Goal: Transaction & Acquisition: Purchase product/service

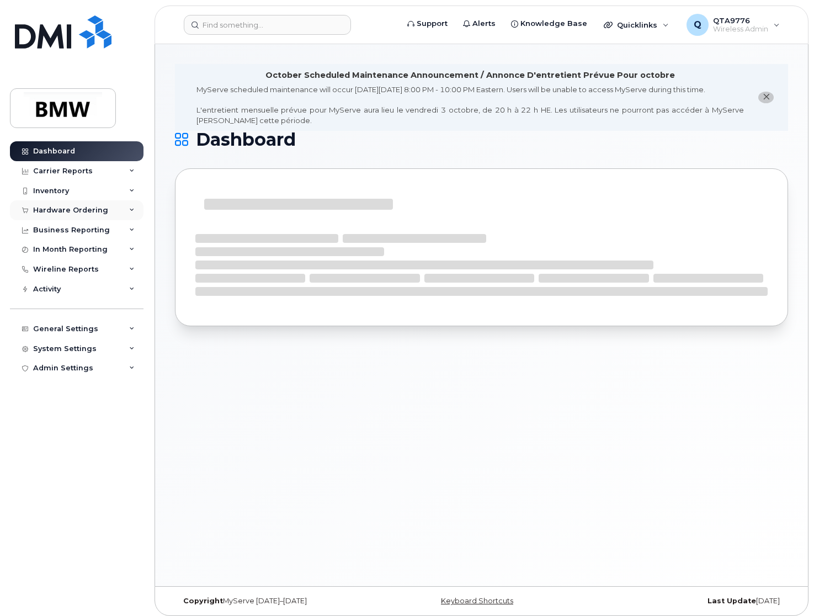
click at [84, 210] on div "Hardware Ordering" at bounding box center [70, 210] width 75 height 9
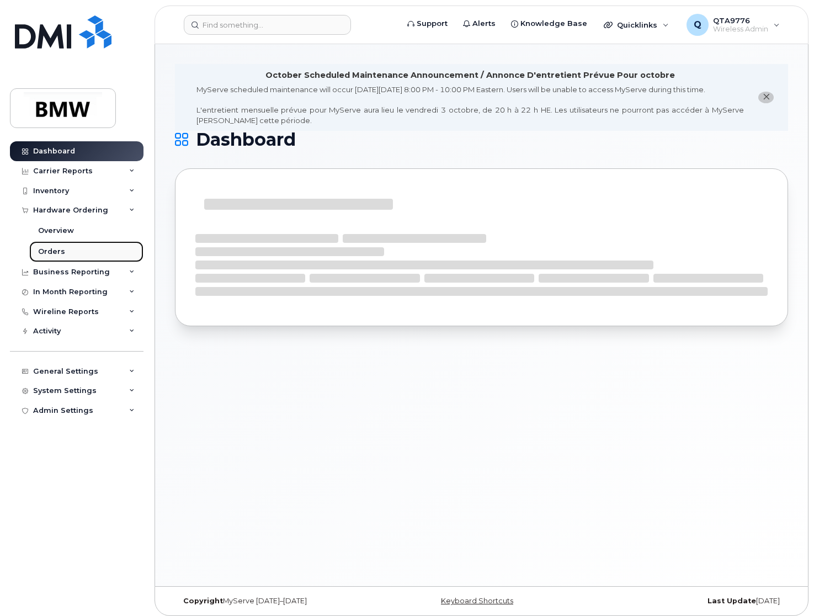
click at [51, 251] on div "Orders" at bounding box center [51, 252] width 27 height 10
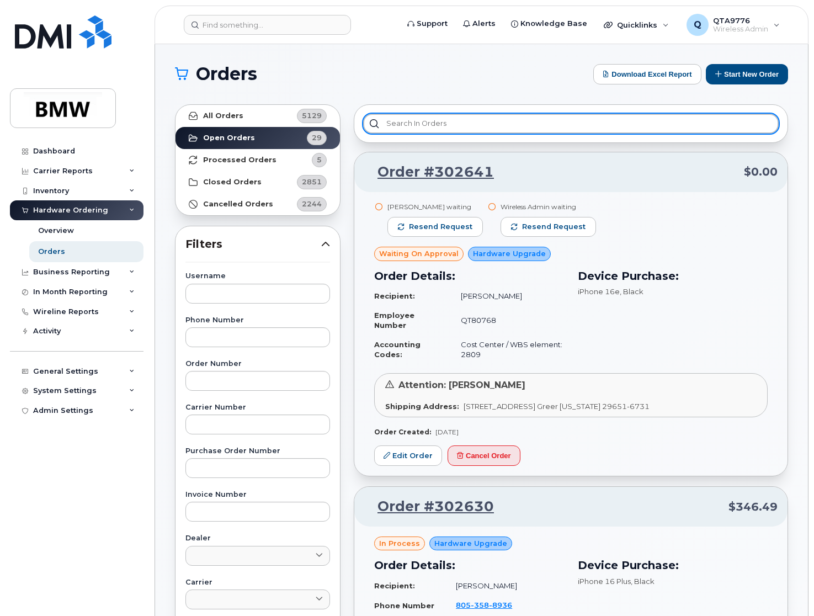
click at [460, 128] on input "text" at bounding box center [571, 124] width 416 height 20
type input "k"
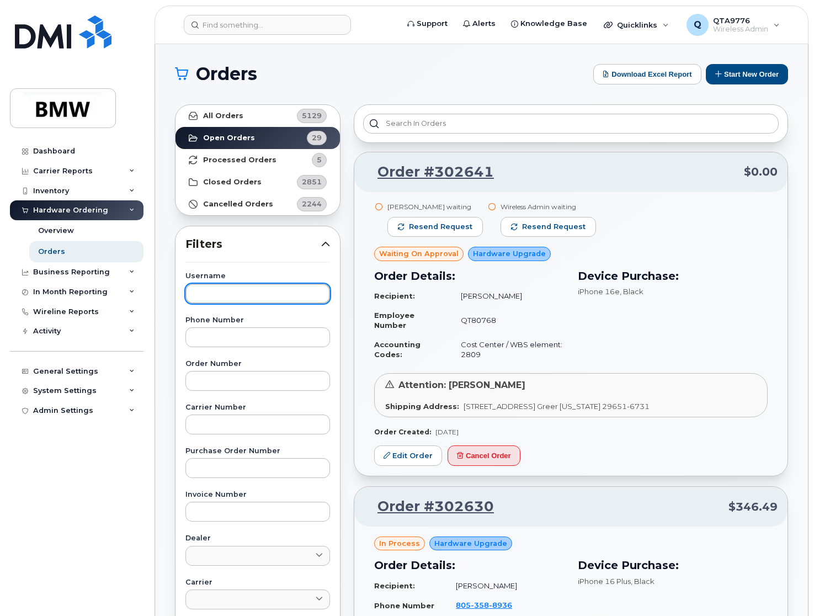
click at [304, 294] on input "text" at bounding box center [258, 294] width 145 height 20
type input "k"
paste input "Segmiller"
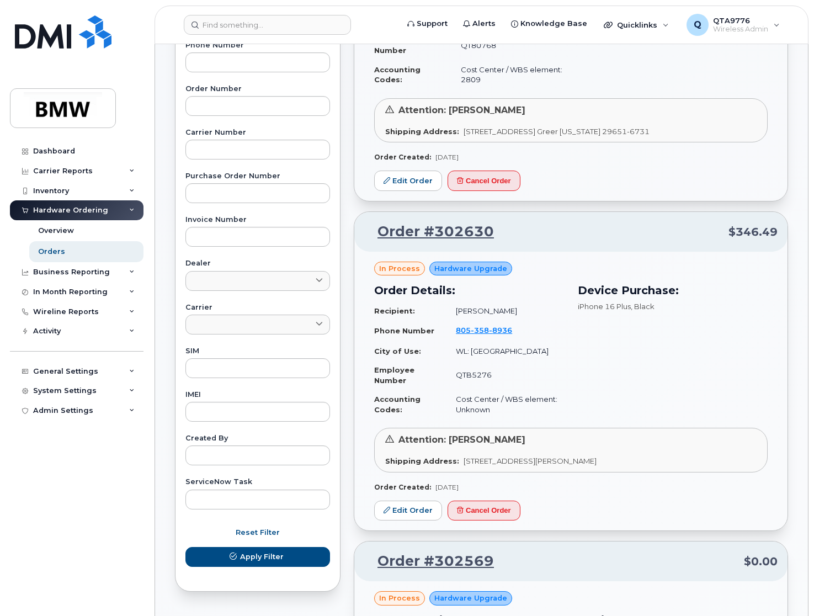
scroll to position [276, 0]
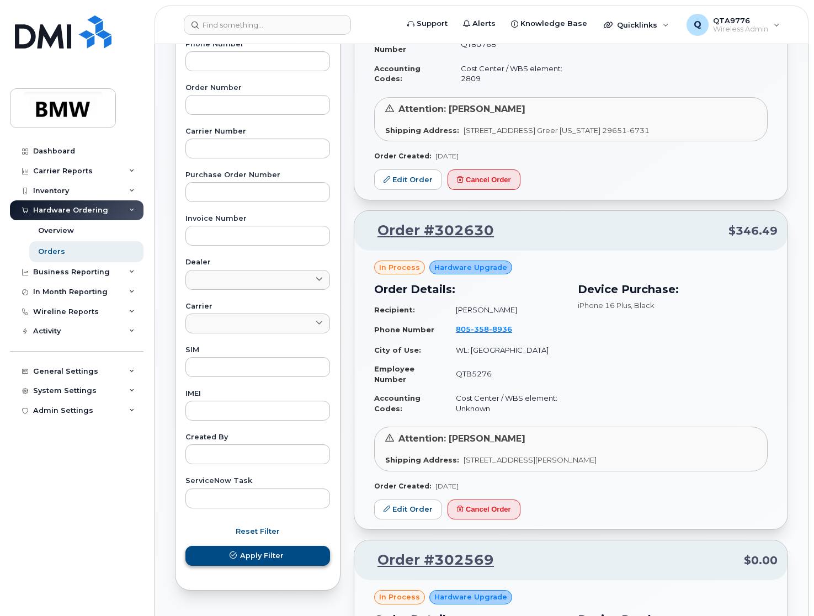
type input "Segmiller"
click at [258, 554] on span "Apply Filter" at bounding box center [262, 556] width 44 height 10
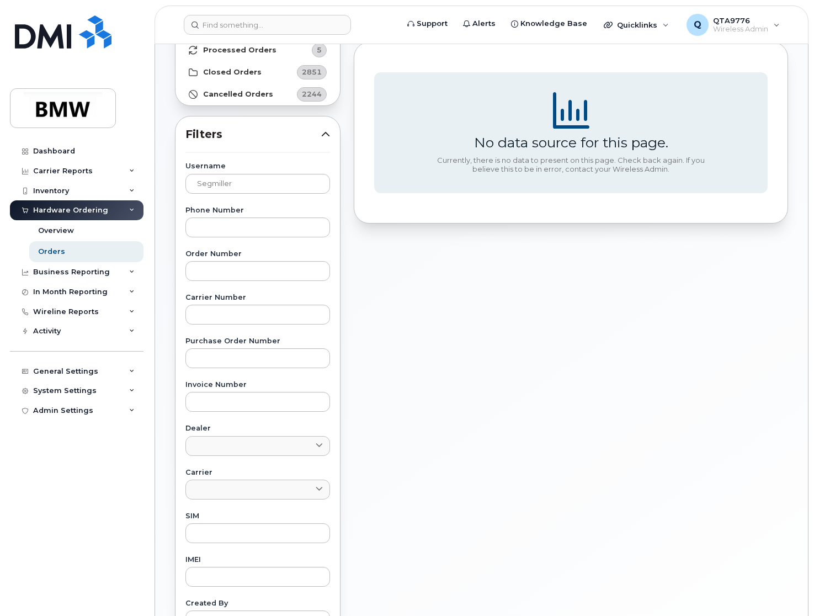
scroll to position [0, 0]
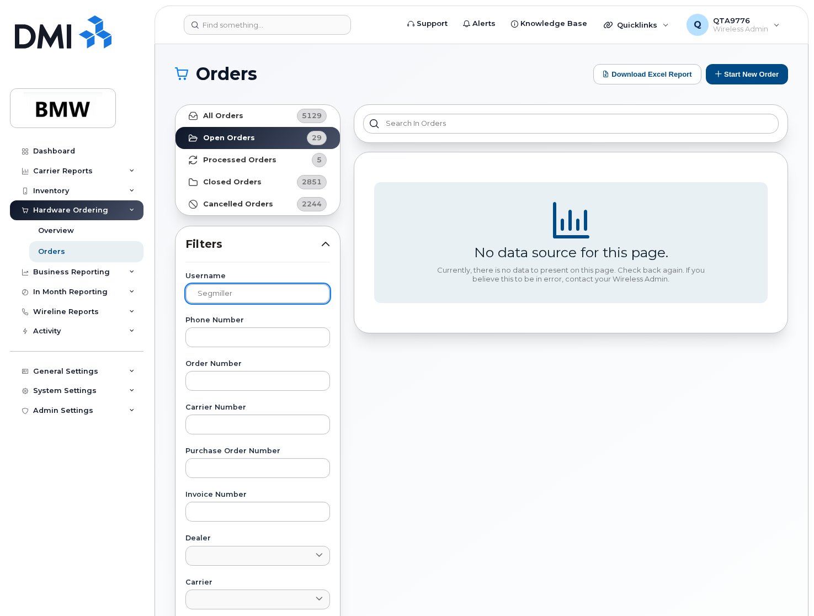
drag, startPoint x: 239, startPoint y: 293, endPoint x: 167, endPoint y: 287, distance: 72.0
click at [167, 287] on div "Orders Download Excel Report Start New Order All Orders 5129 Open Orders 29 Pro…" at bounding box center [481, 465] width 653 height 843
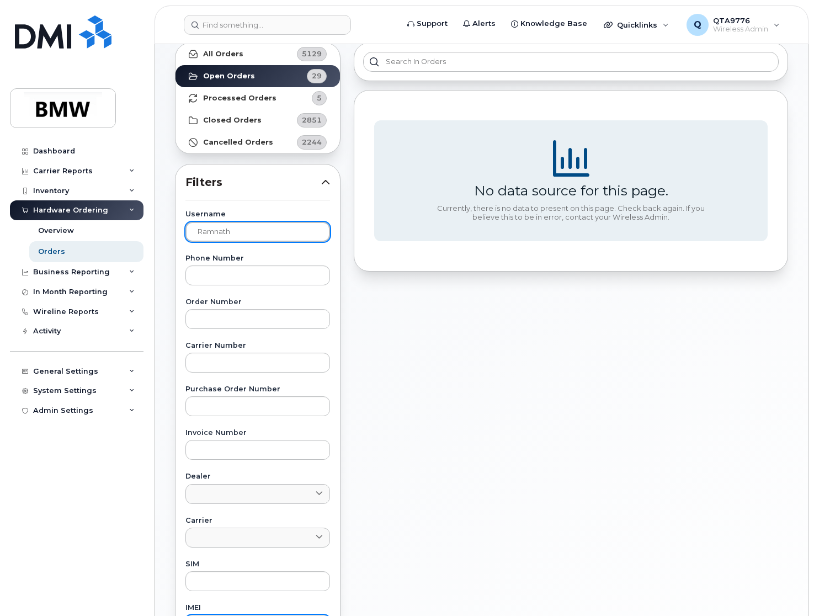
scroll to position [306, 0]
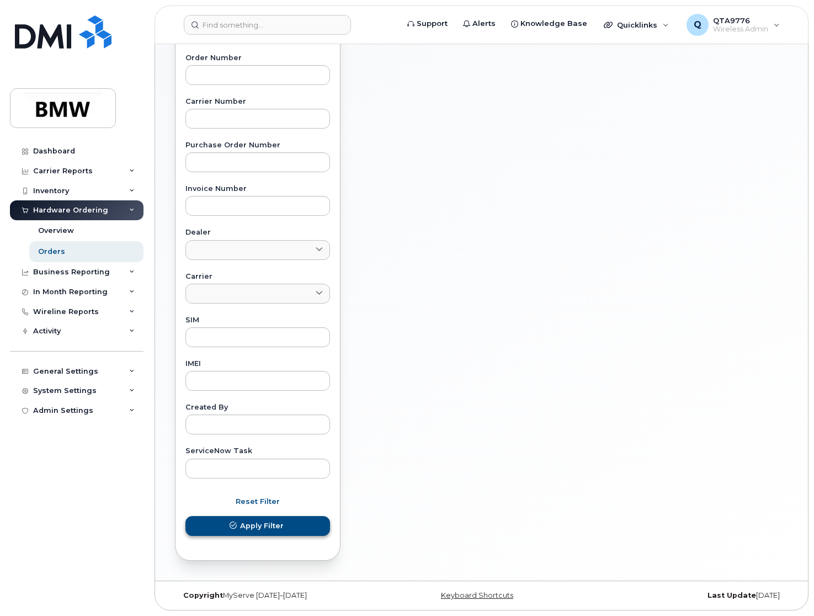
type input "Ramnath"
click at [274, 527] on span "Apply Filter" at bounding box center [262, 526] width 44 height 10
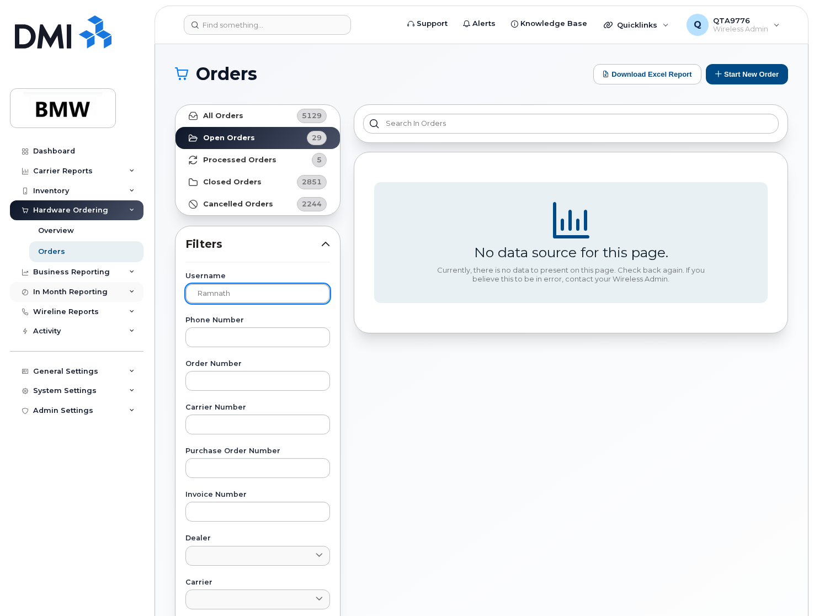
drag, startPoint x: 239, startPoint y: 301, endPoint x: 131, endPoint y: 293, distance: 108.0
click at [155, 295] on div "Support Alerts Knowledge Base Quicklinks Suspend / Cancel Device Change SIM Car…" at bounding box center [481, 465] width 653 height 843
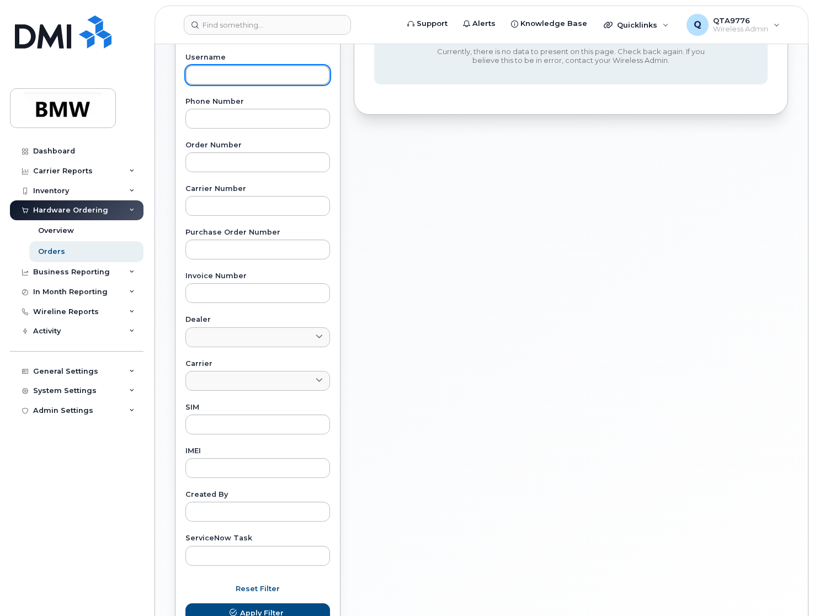
scroll to position [306, 0]
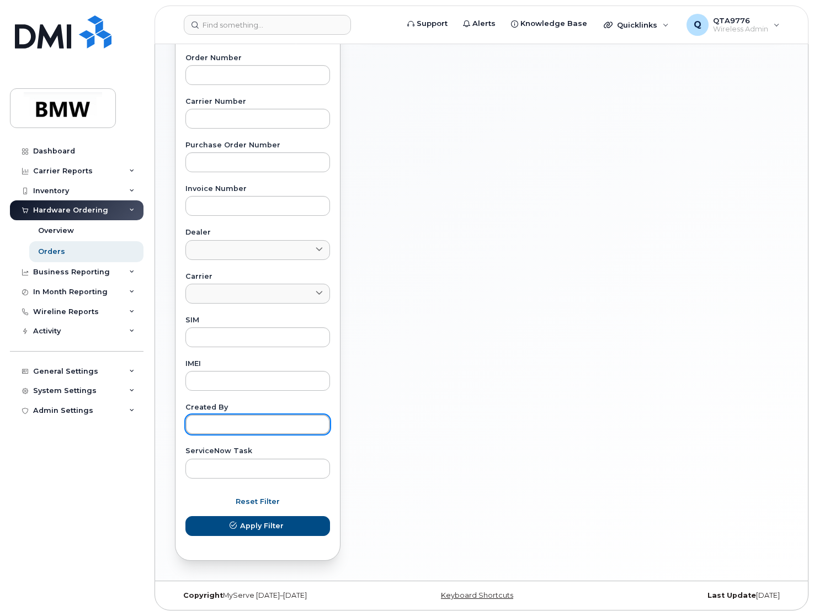
click at [214, 427] on input "text" at bounding box center [258, 425] width 145 height 20
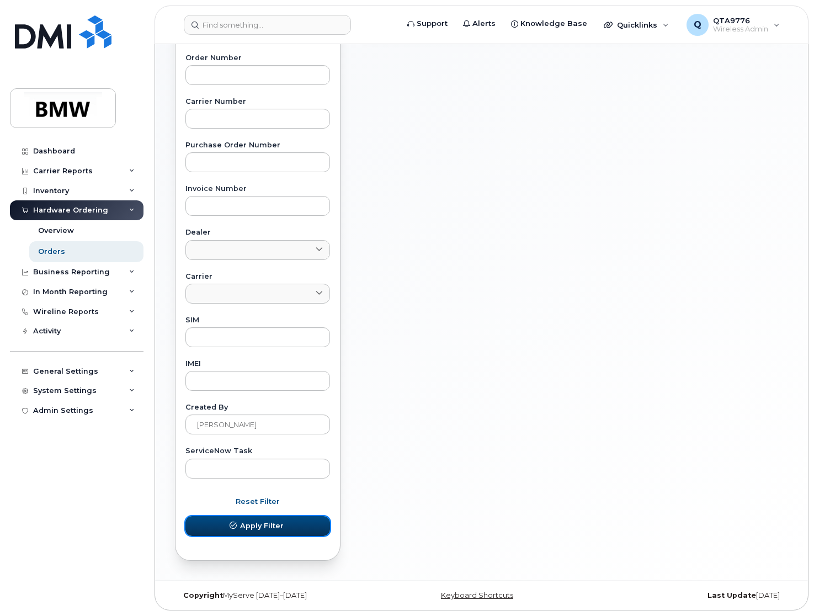
click at [229, 519] on button "Apply Filter" at bounding box center [258, 526] width 145 height 20
click at [296, 528] on button "Apply Filter" at bounding box center [258, 526] width 145 height 20
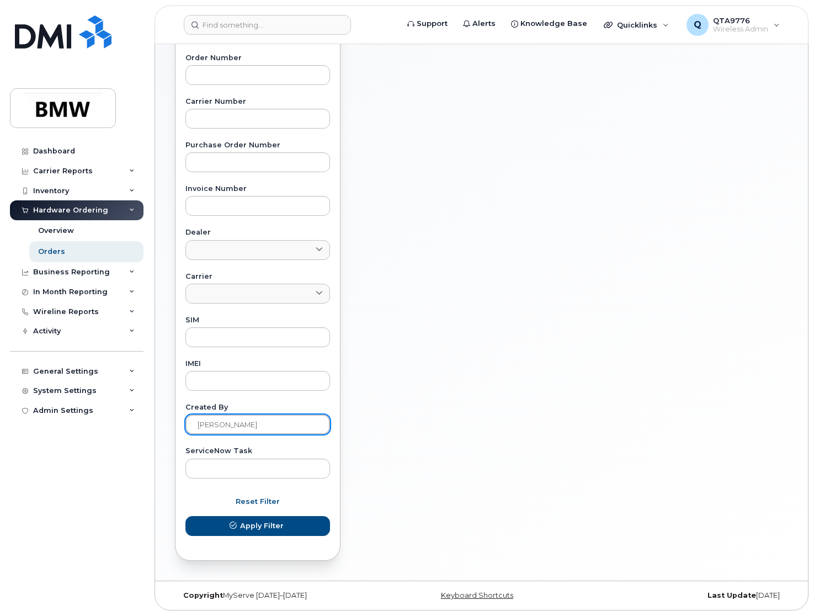
drag, startPoint x: 232, startPoint y: 429, endPoint x: 144, endPoint y: 423, distance: 88.0
click at [155, 419] on div "Support Alerts Knowledge Base Quicklinks Suspend / Cancel Device Change SIM Car…" at bounding box center [481, 159] width 653 height 843
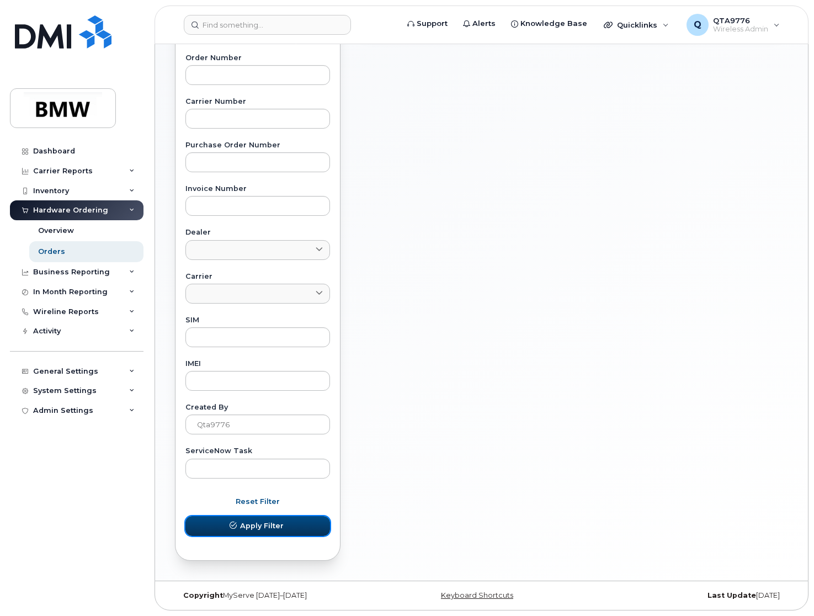
click at [270, 527] on span "Apply Filter" at bounding box center [262, 526] width 44 height 10
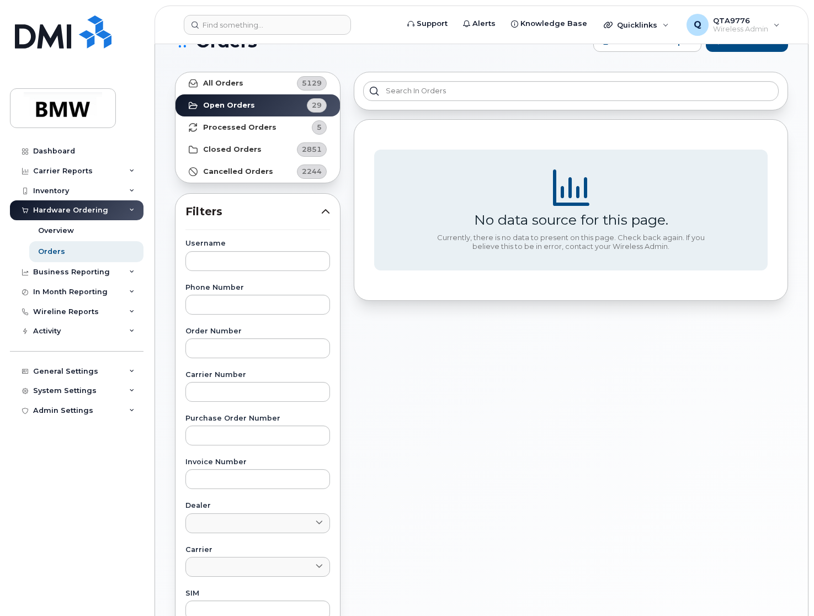
scroll to position [30, 0]
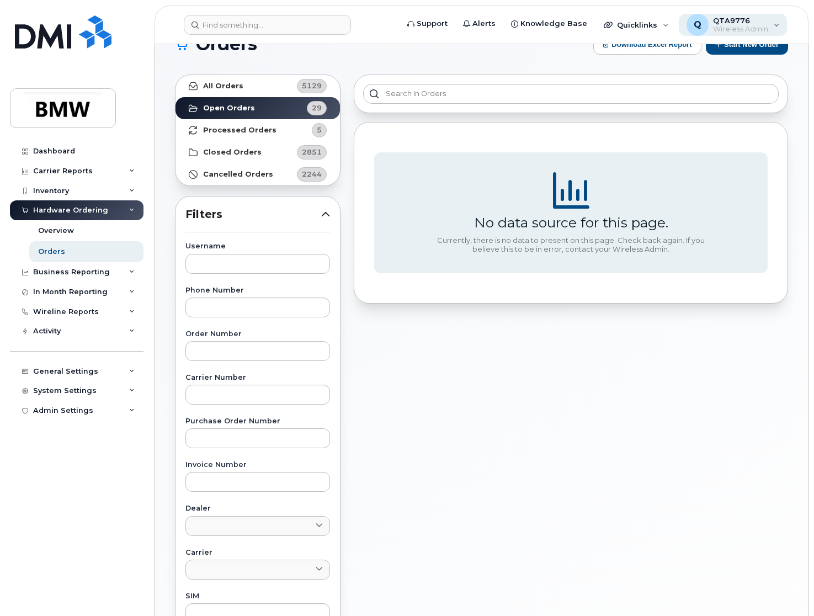
click at [756, 26] on span "Wireless Admin" at bounding box center [740, 29] width 55 height 9
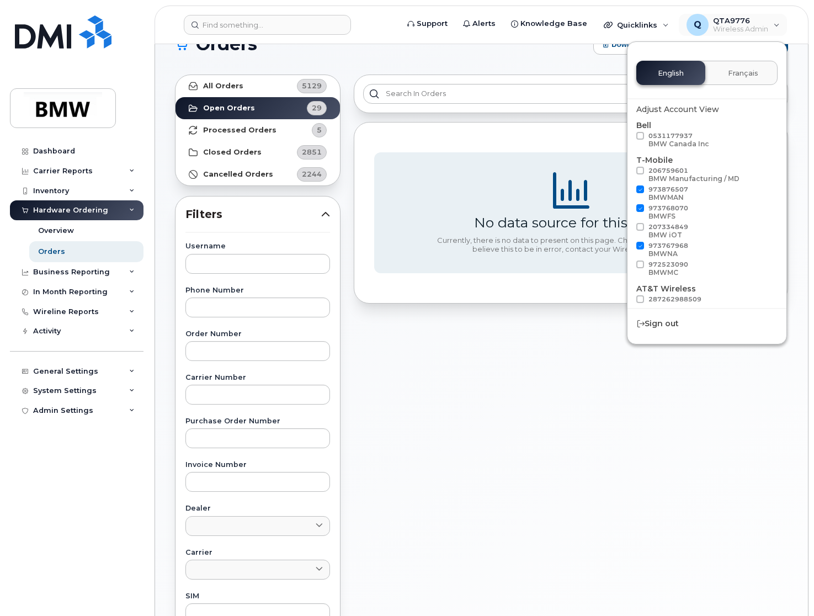
click at [388, 424] on div "No data source for this page. Currently, there is no data to present on this pa…" at bounding box center [571, 456] width 448 height 776
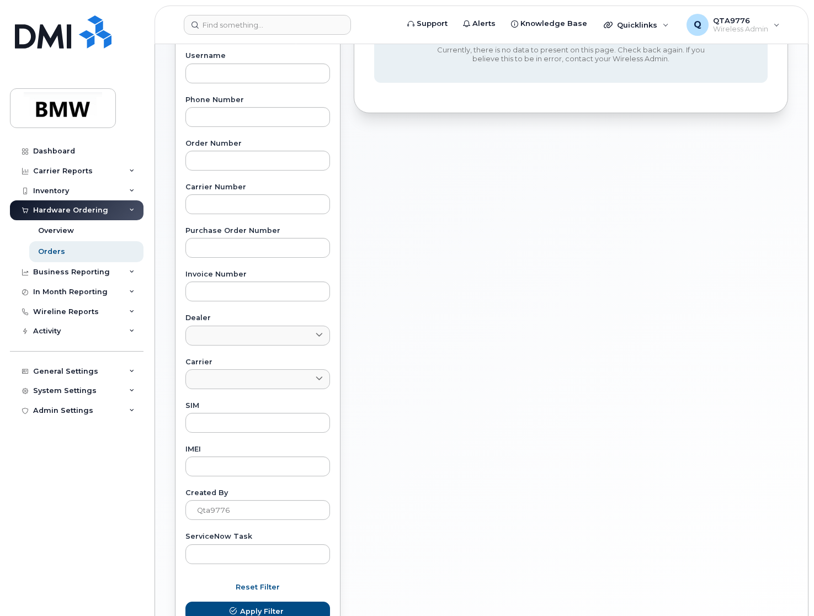
scroll to position [251, 0]
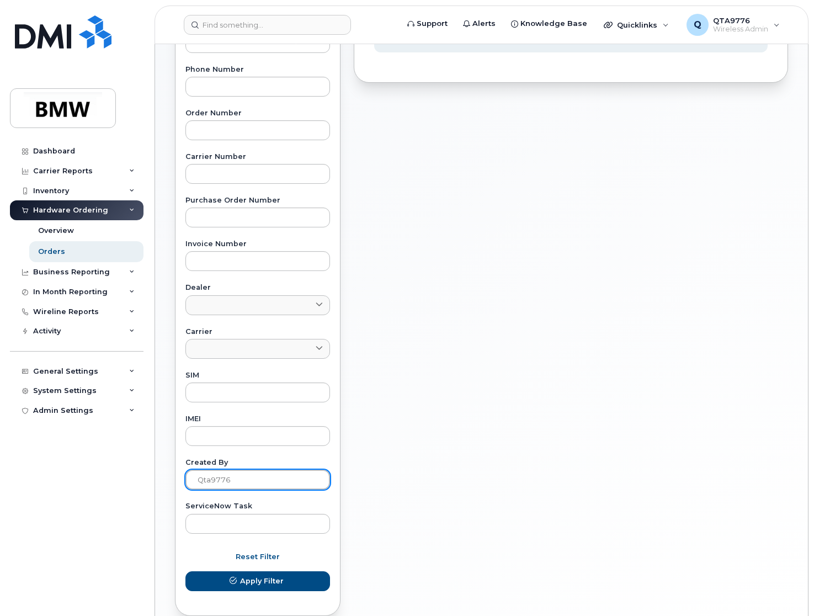
drag, startPoint x: 248, startPoint y: 480, endPoint x: 150, endPoint y: 471, distance: 98.2
click at [150, 471] on body "Support Alerts Knowledge Base Quicklinks Suspend / Cancel Device Change SIM Car…" at bounding box center [407, 210] width 814 height 922
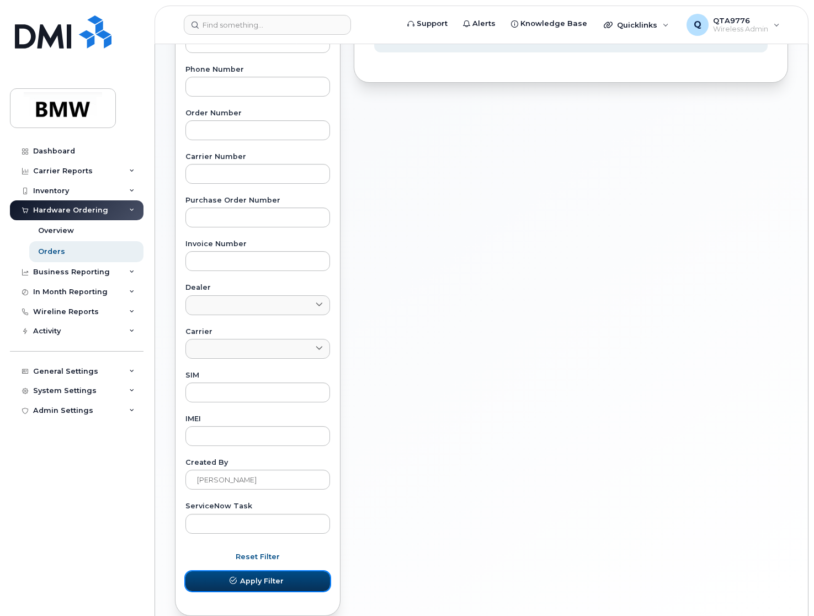
click at [240, 576] on button "Apply Filter" at bounding box center [258, 581] width 145 height 20
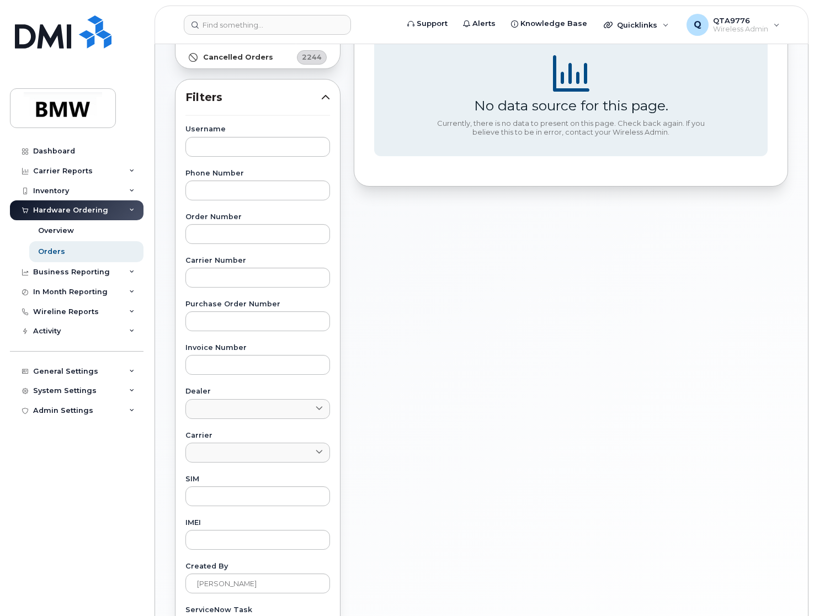
scroll to position [30, 0]
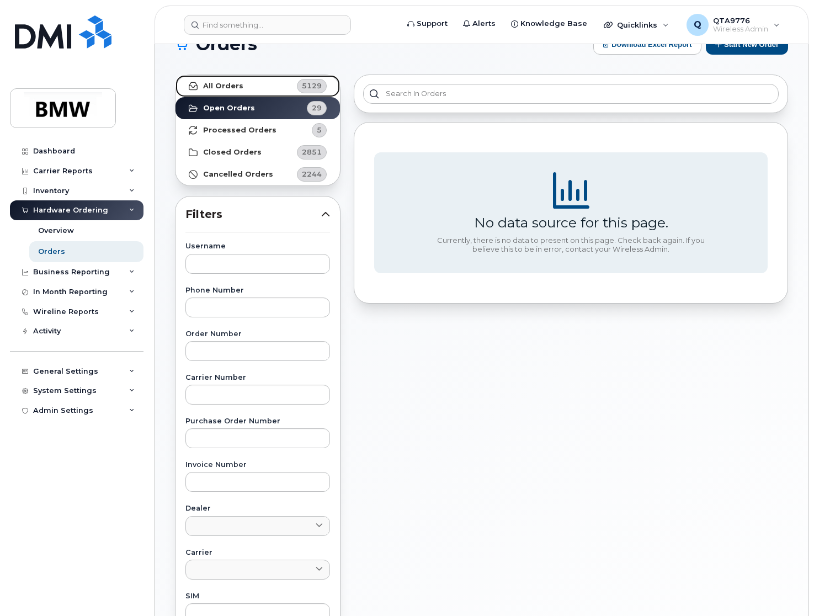
click at [287, 85] on link "All Orders 5129" at bounding box center [258, 86] width 165 height 22
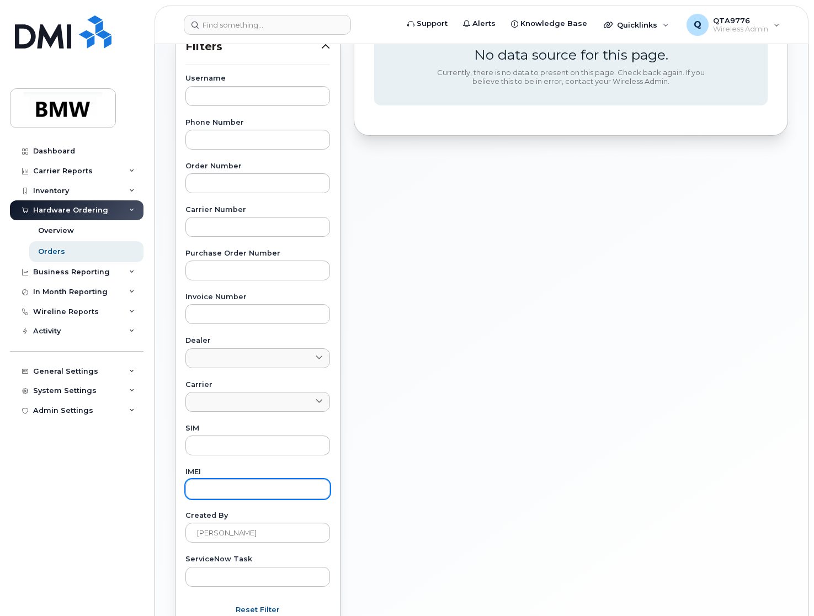
scroll to position [306, 0]
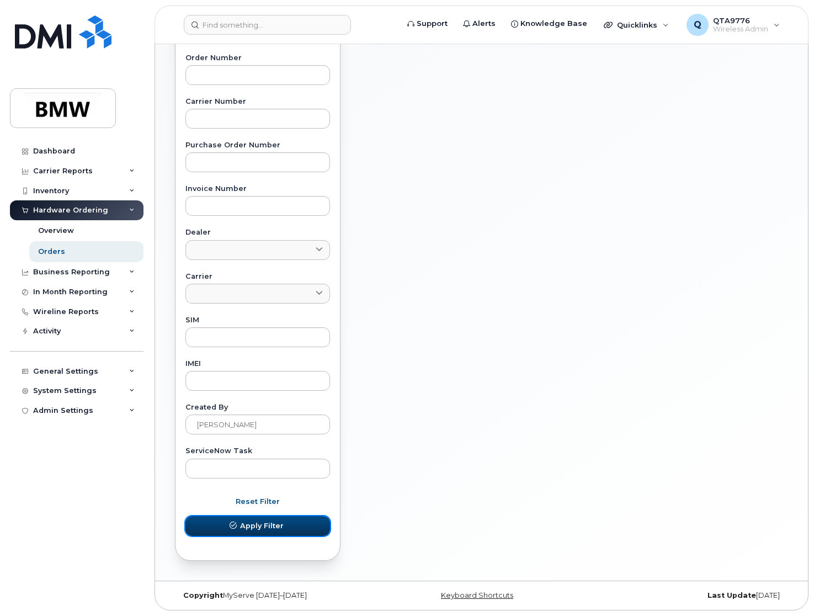
click at [255, 523] on span "Apply Filter" at bounding box center [262, 526] width 44 height 10
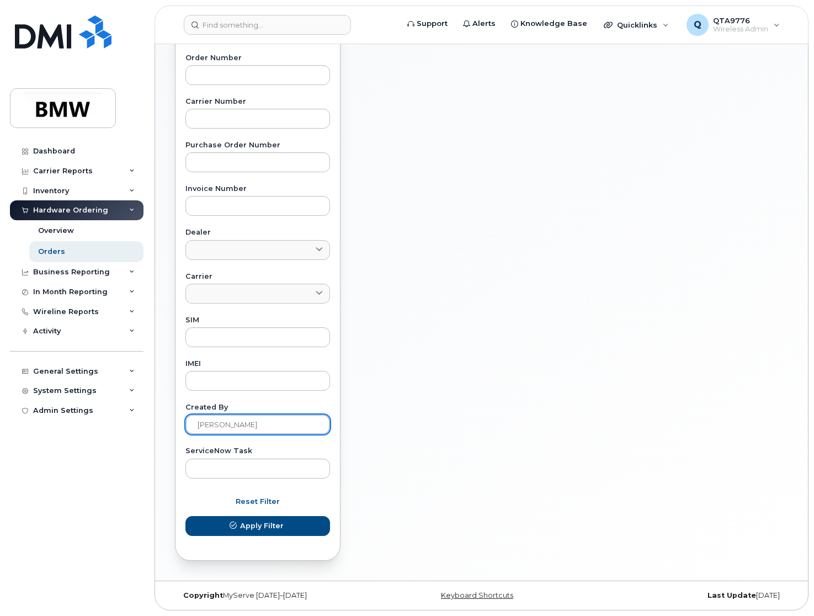
drag, startPoint x: 242, startPoint y: 428, endPoint x: 158, endPoint y: 419, distance: 85.1
click at [158, 419] on div "Orders Download Excel Report Start New Order All Orders 5129 Open Orders 29 Pro…" at bounding box center [481, 159] width 653 height 843
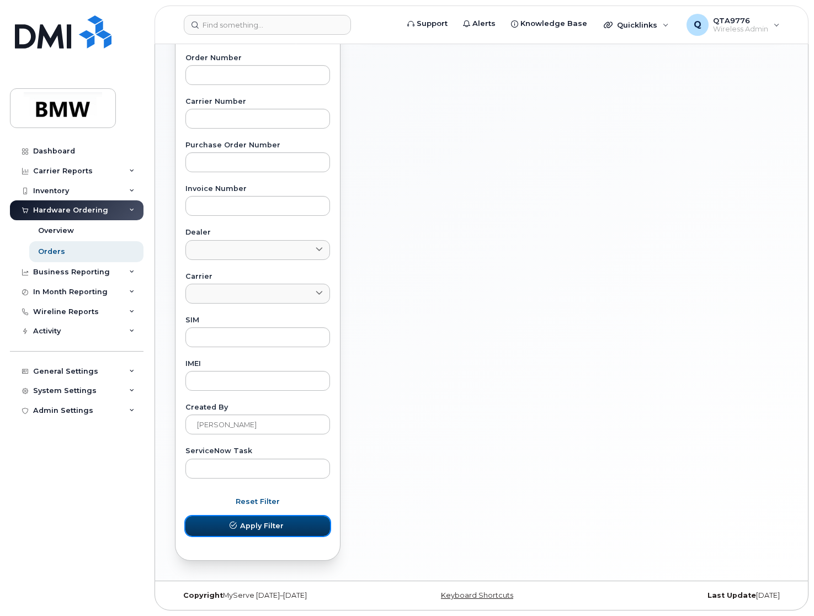
click at [242, 520] on button "Apply Filter" at bounding box center [258, 526] width 145 height 20
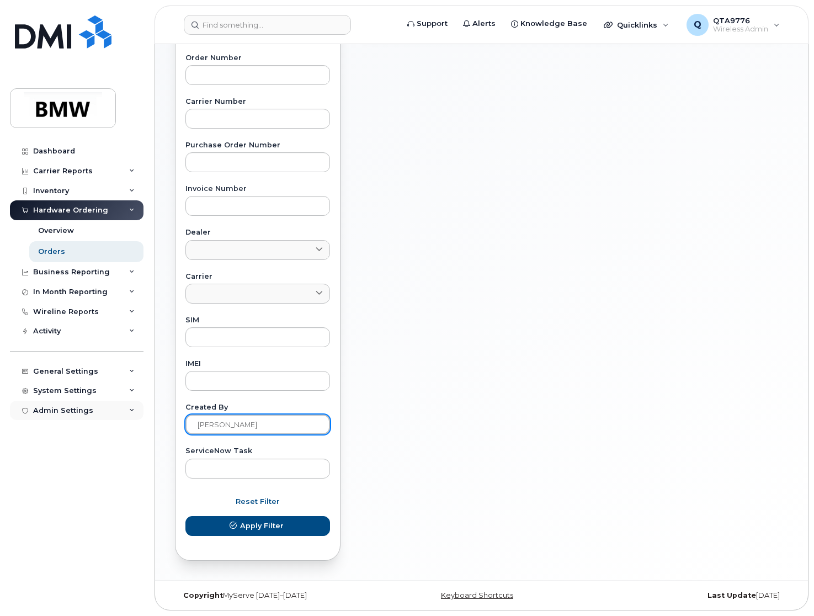
drag, startPoint x: 198, startPoint y: 420, endPoint x: 122, endPoint y: 416, distance: 75.7
click at [155, 416] on div "Support Alerts Knowledge Base Quicklinks Suspend / Cancel Device Change SIM Car…" at bounding box center [481, 159] width 653 height 843
type input "qta9776"
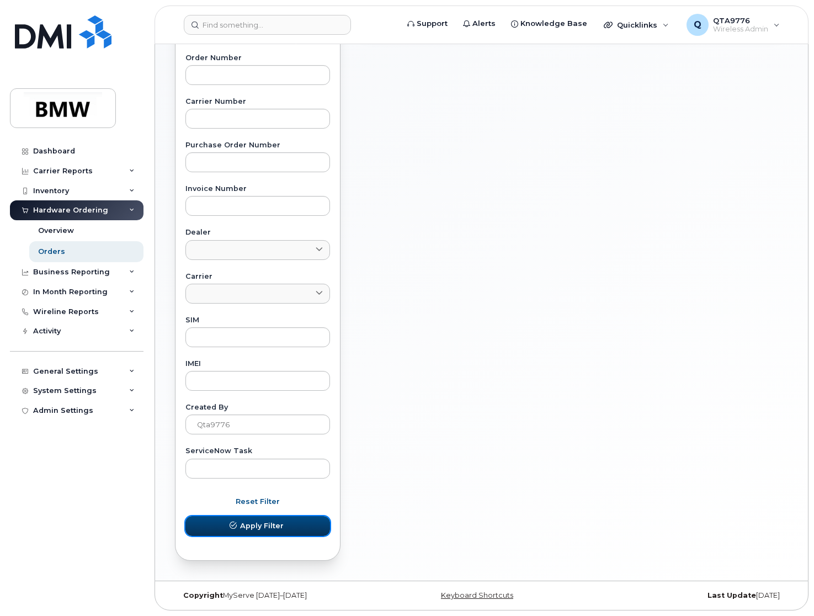
click at [241, 525] on span "Apply Filter" at bounding box center [262, 526] width 44 height 10
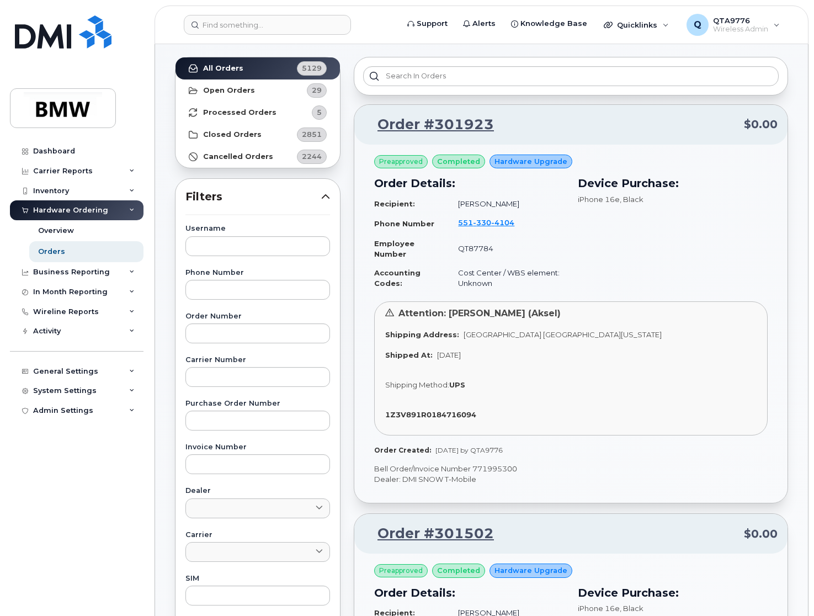
scroll to position [0, 0]
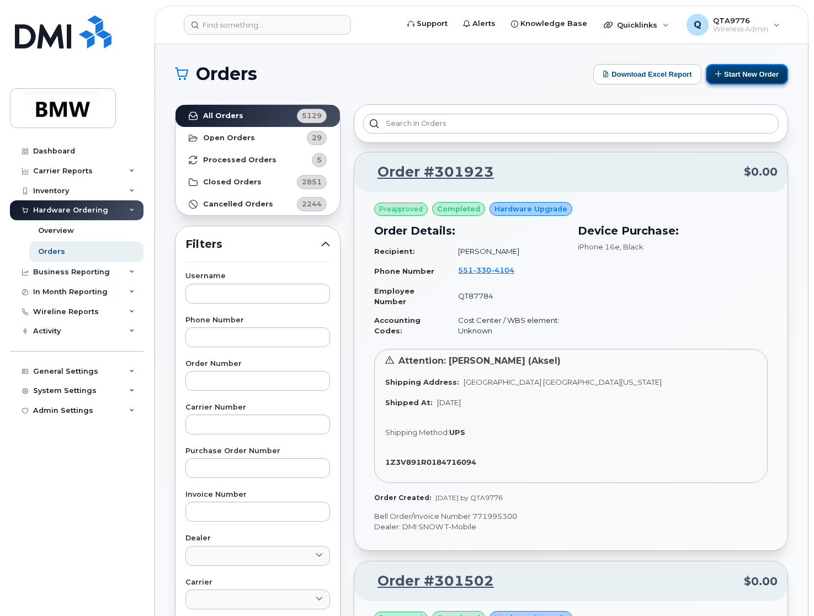
click at [738, 77] on button "Start New Order" at bounding box center [747, 74] width 82 height 20
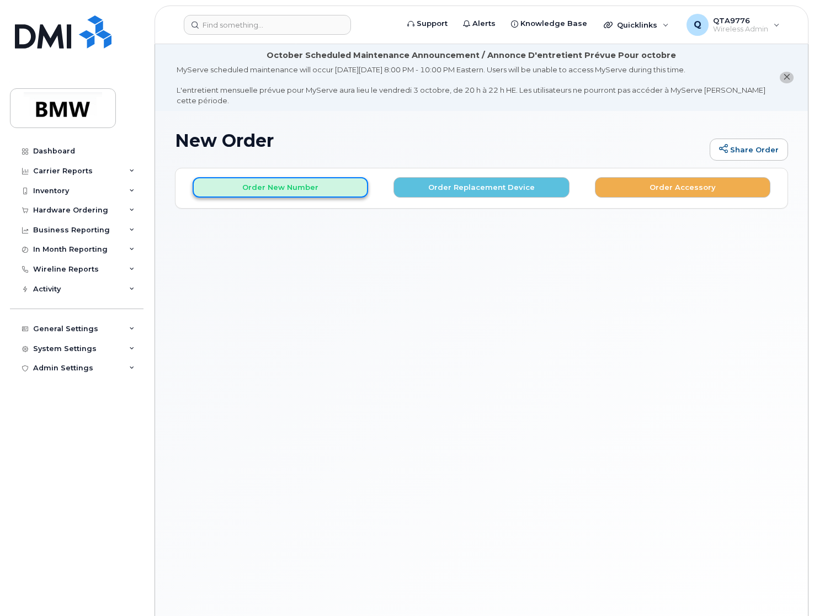
click at [278, 186] on button "Order New Number" at bounding box center [281, 187] width 176 height 20
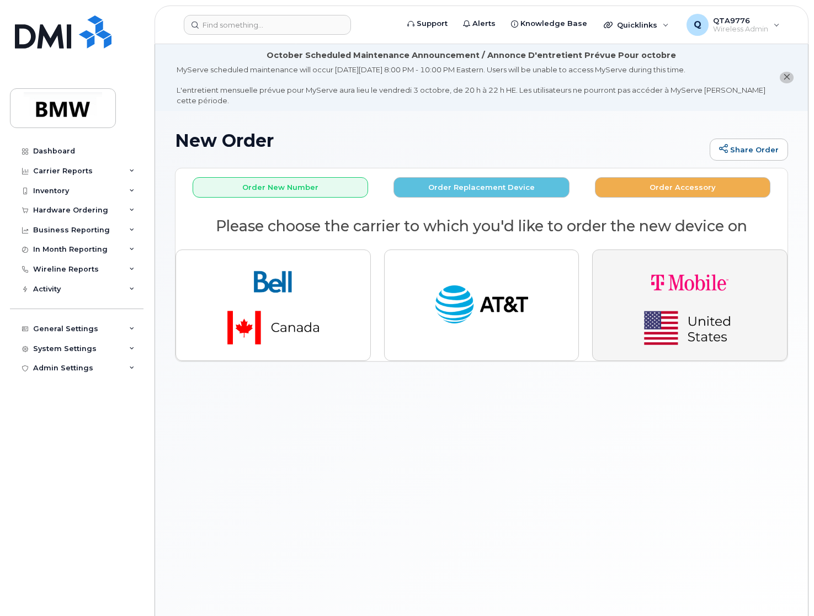
click at [648, 308] on img "button" at bounding box center [690, 305] width 155 height 93
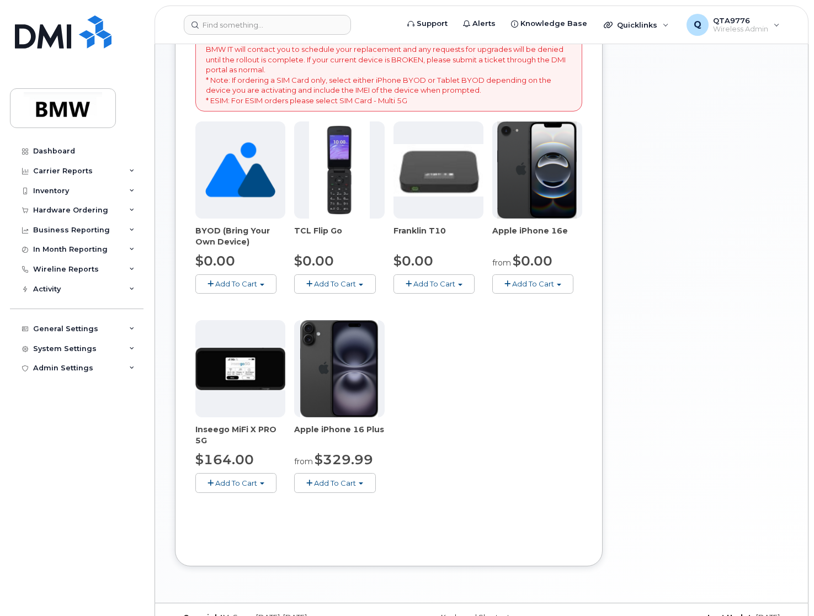
scroll to position [276, 0]
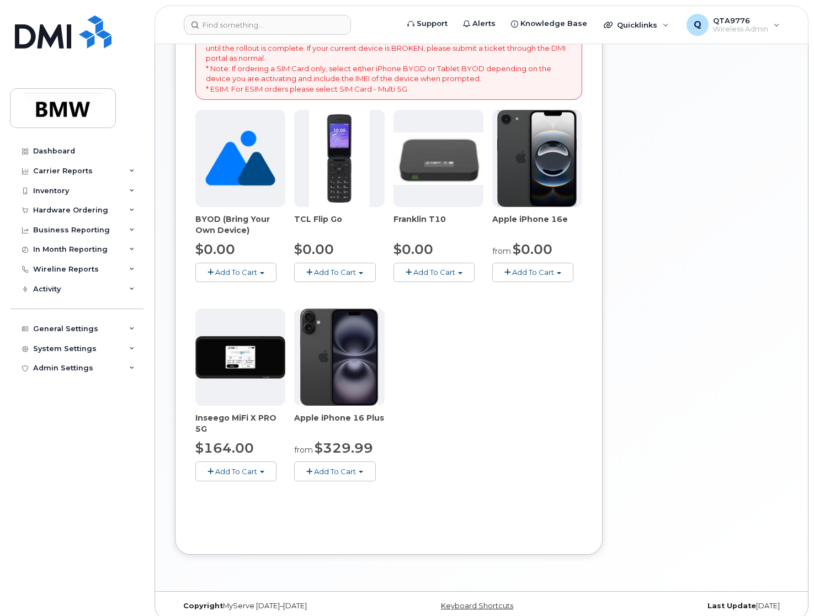
click at [540, 276] on span "Add To Cart" at bounding box center [533, 272] width 42 height 9
click at [567, 292] on link "$0.00 - 30 Month Activation (128GB)" at bounding box center [574, 293] width 159 height 14
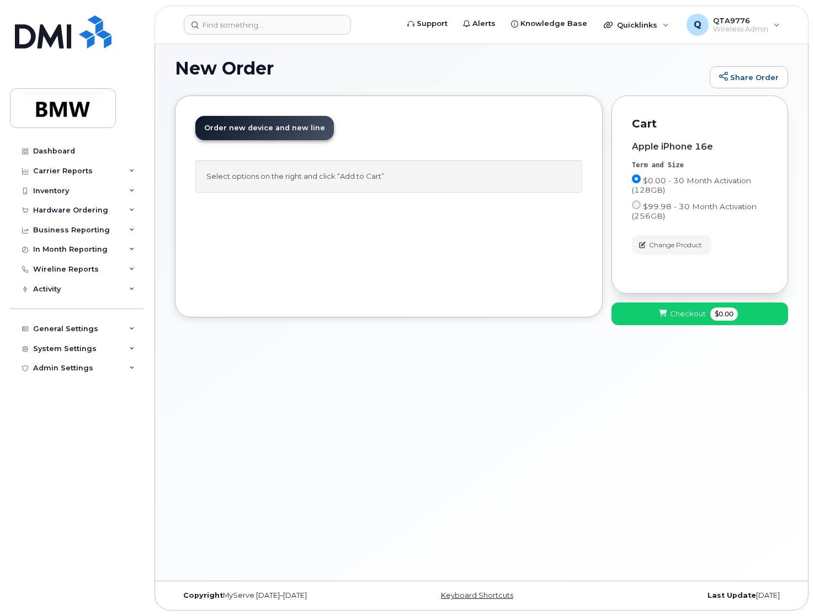
click at [255, 129] on span "Order new device and new line" at bounding box center [264, 128] width 121 height 8
click at [266, 168] on div "Select options on the right and click “Add to Cart”" at bounding box center [388, 176] width 387 height 33
click at [79, 213] on div "Hardware Ordering" at bounding box center [70, 210] width 75 height 9
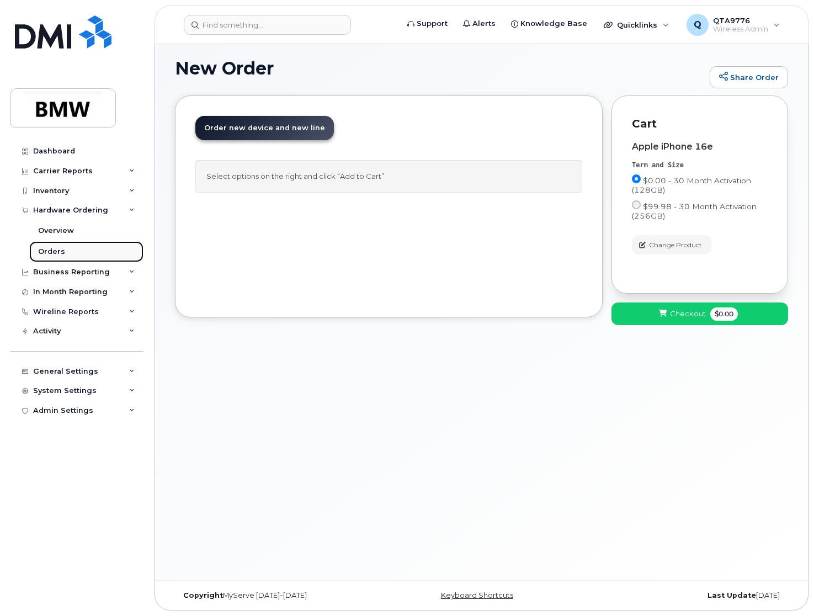
click at [55, 250] on div "Orders" at bounding box center [51, 252] width 27 height 10
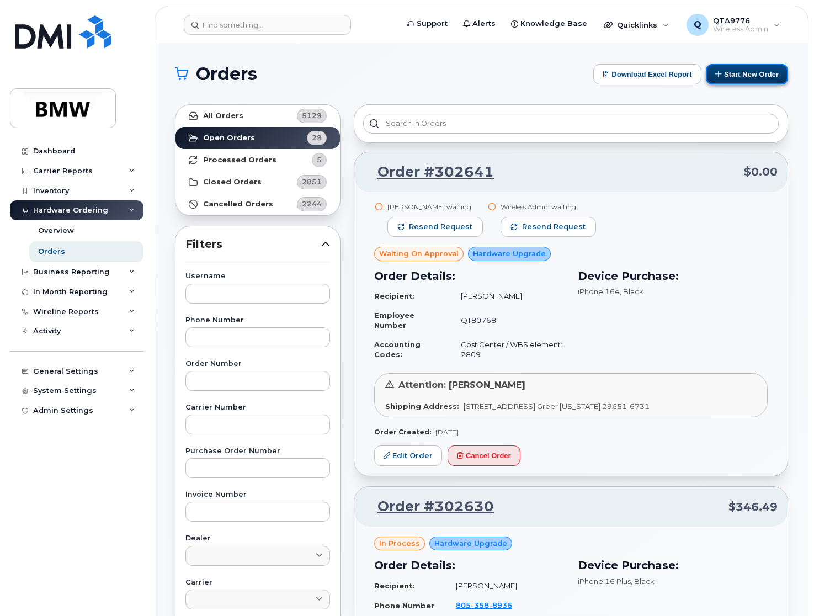
click at [754, 74] on button "Start New Order" at bounding box center [747, 74] width 82 height 20
click at [735, 72] on button "Start New Order" at bounding box center [747, 74] width 82 height 20
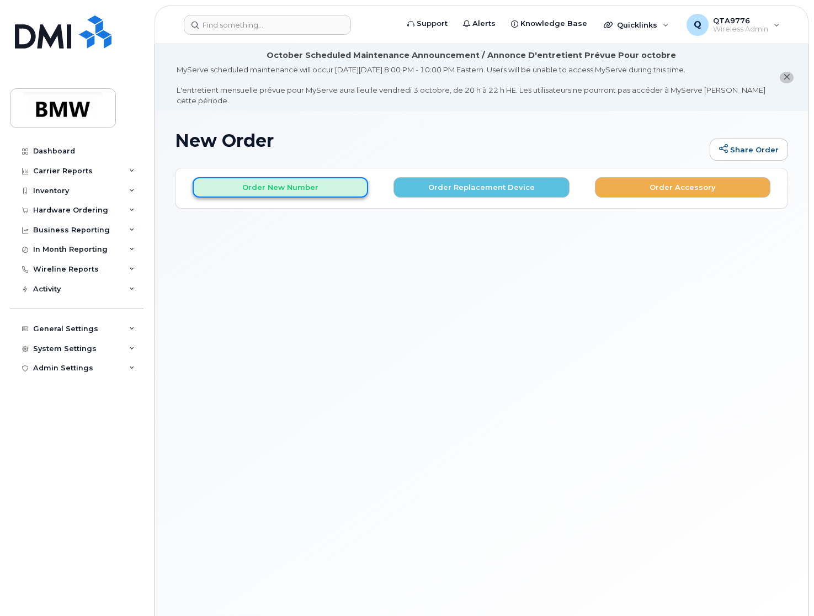
click at [271, 192] on button "Order New Number" at bounding box center [281, 187] width 176 height 20
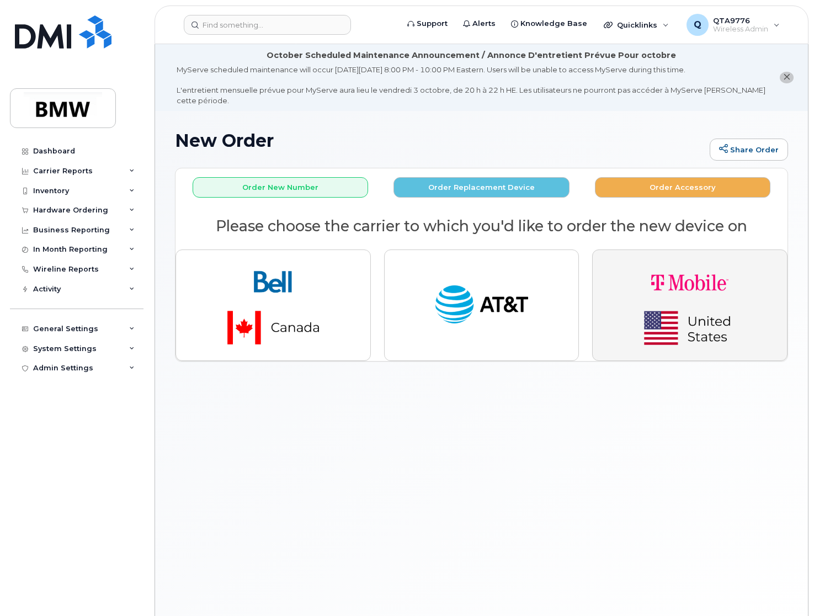
click at [681, 295] on img "button" at bounding box center [690, 305] width 155 height 93
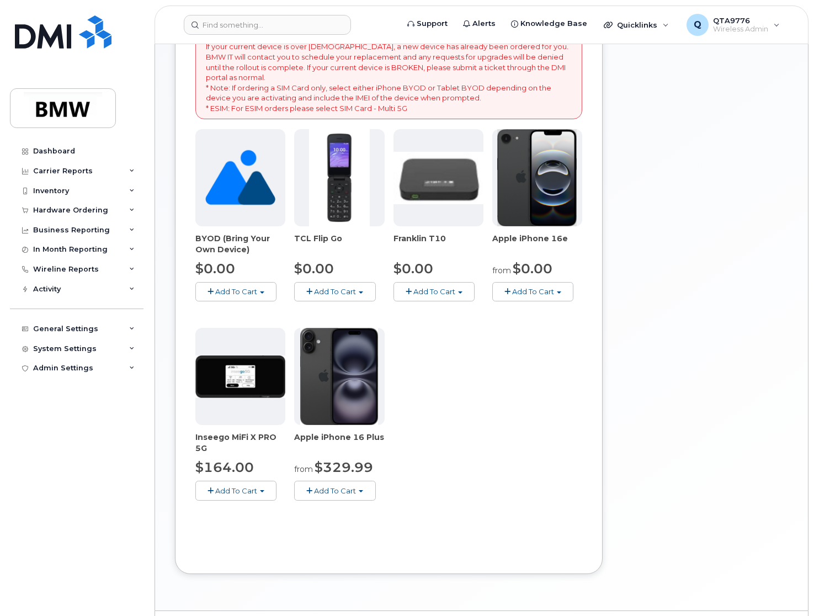
scroll to position [287, 0]
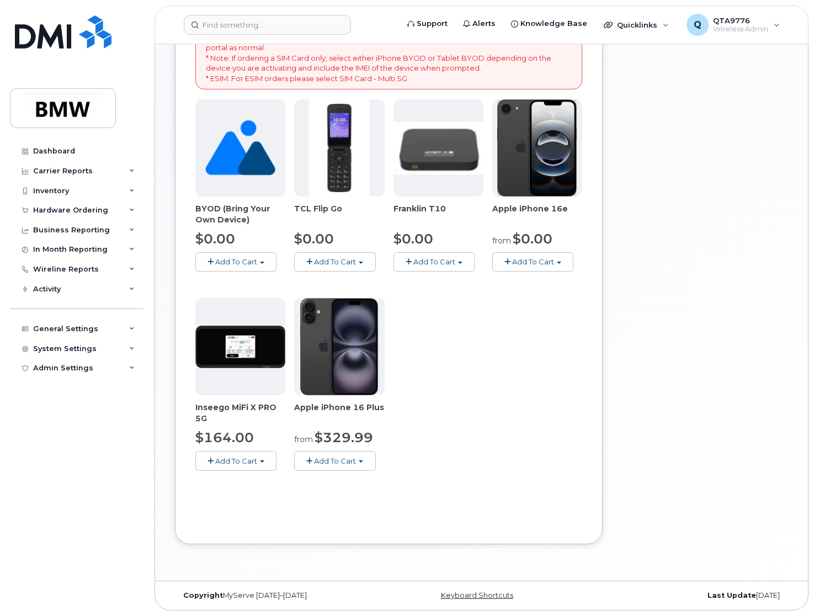
click at [558, 262] on span "button" at bounding box center [559, 263] width 4 height 2
click at [552, 284] on link "$0.00 - 30 Month Activation (128GB)" at bounding box center [574, 283] width 159 height 14
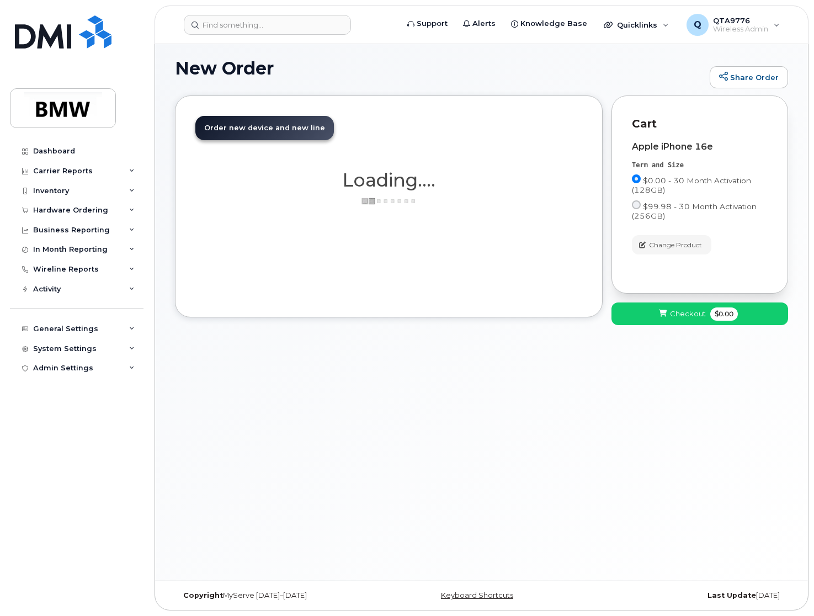
scroll to position [72, 0]
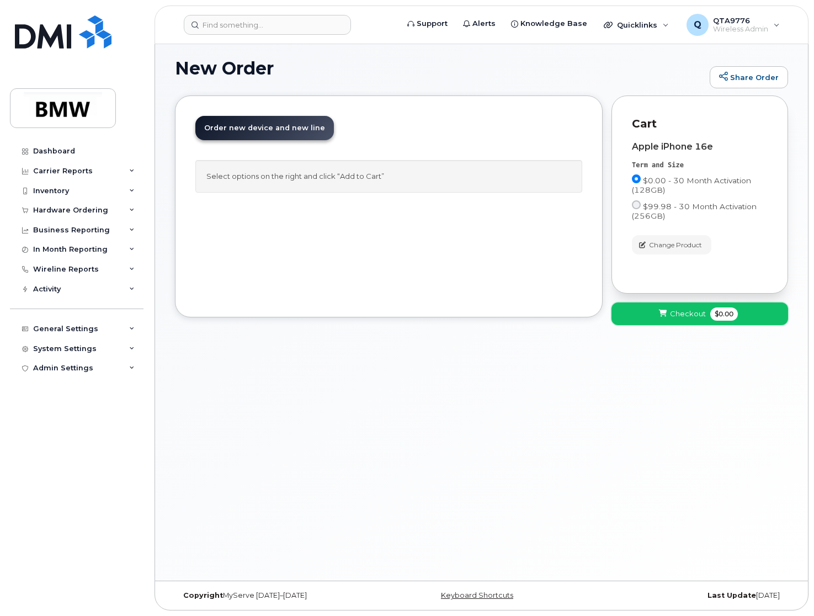
click at [632, 314] on button "Checkout $0.00" at bounding box center [700, 314] width 177 height 23
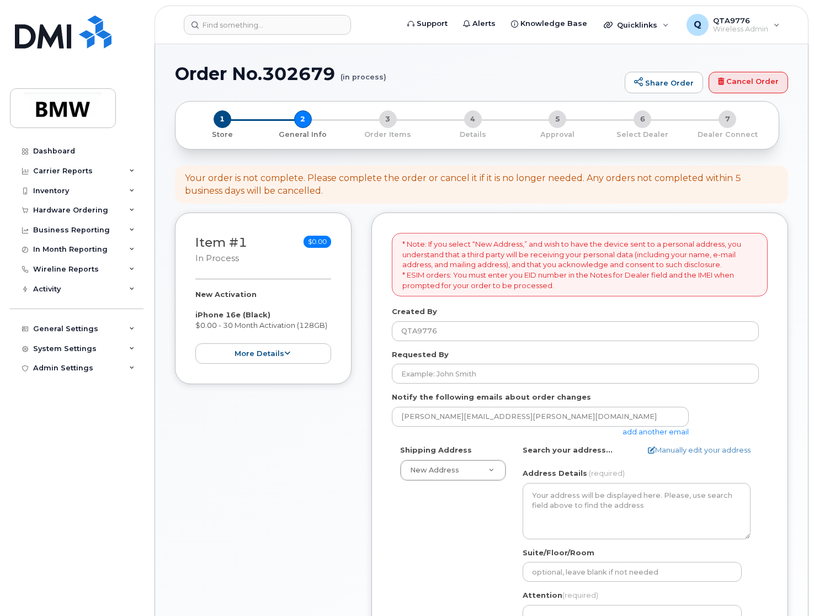
select select
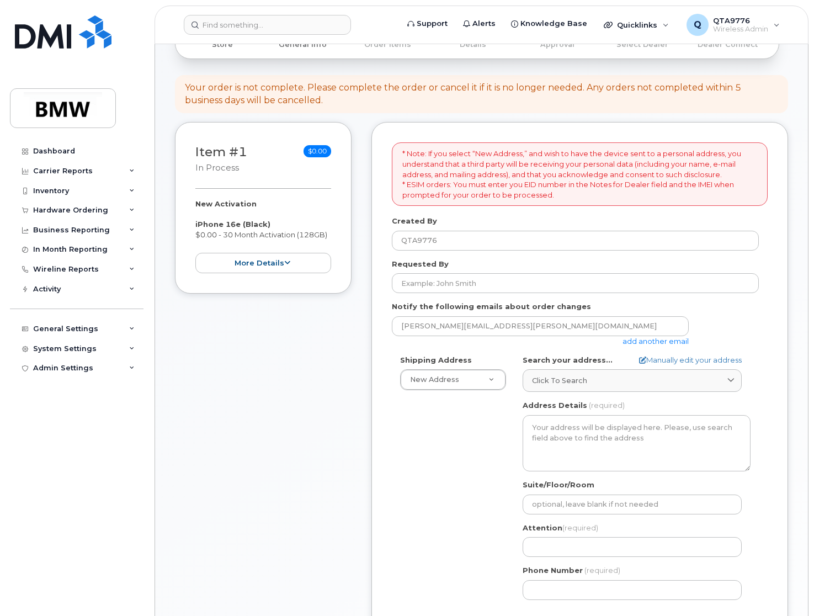
scroll to position [166, 0]
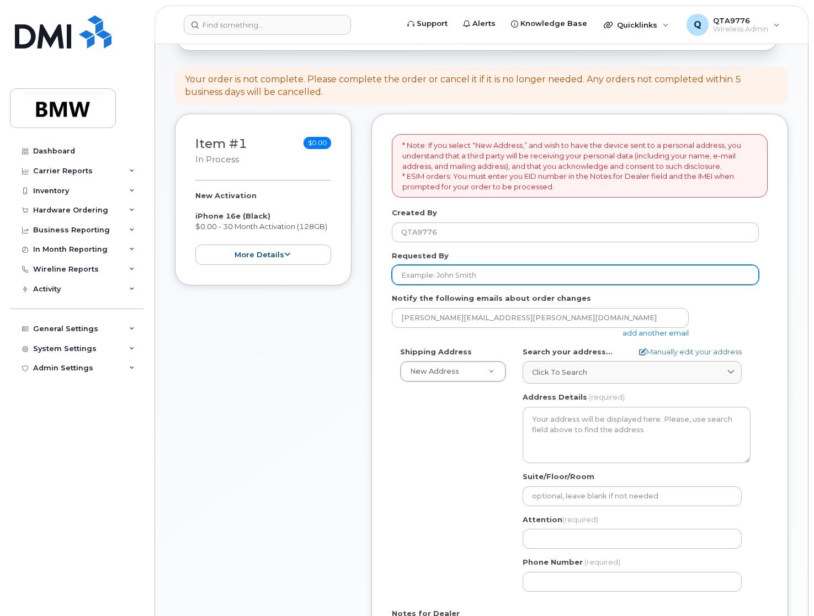
click at [540, 283] on input "Requested By" at bounding box center [575, 275] width 367 height 20
type input "[PERSON_NAME]"
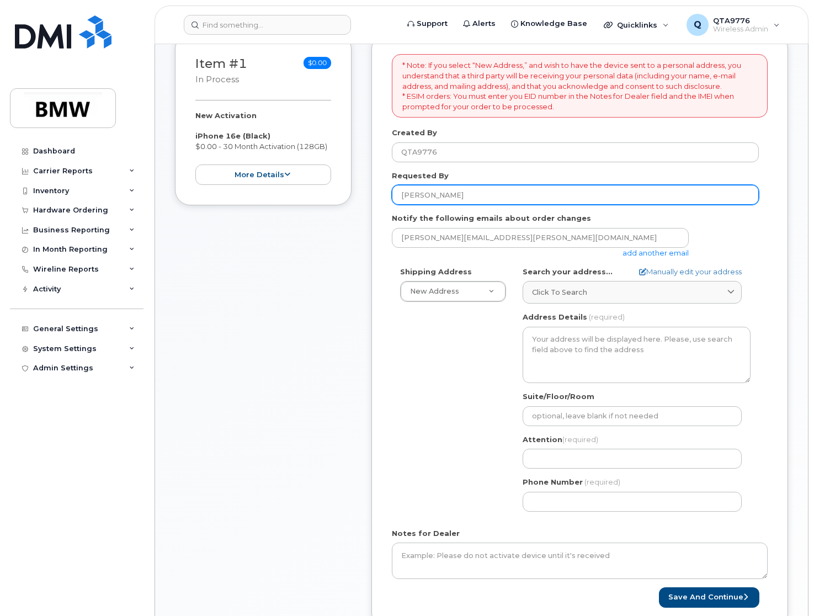
scroll to position [221, 0]
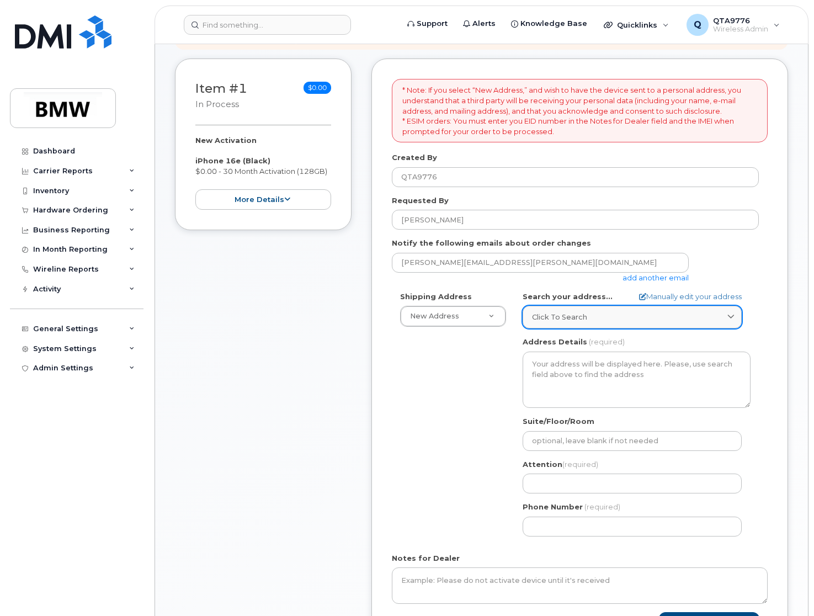
click at [731, 317] on icon at bounding box center [731, 317] width 7 height 7
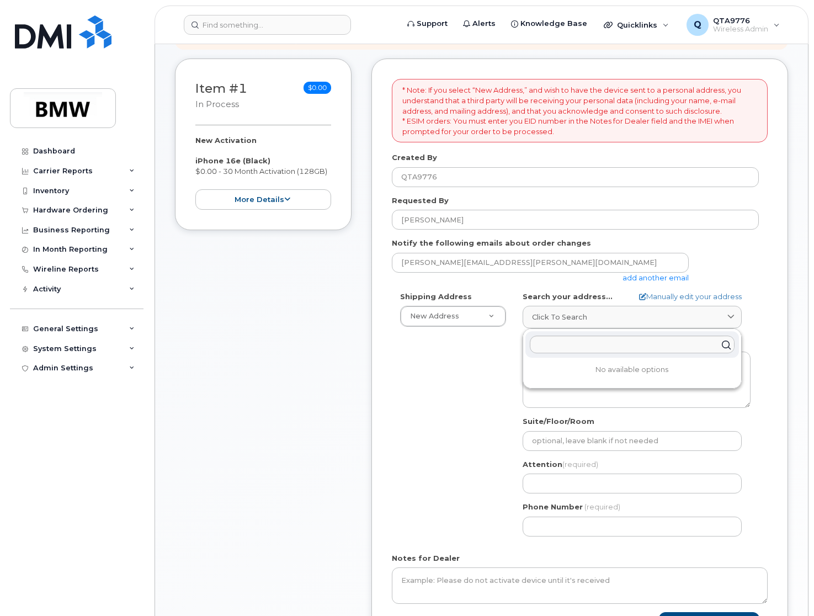
click at [707, 267] on div "[PERSON_NAME][EMAIL_ADDRESS][PERSON_NAME][DOMAIN_NAME] add another email" at bounding box center [575, 268] width 367 height 30
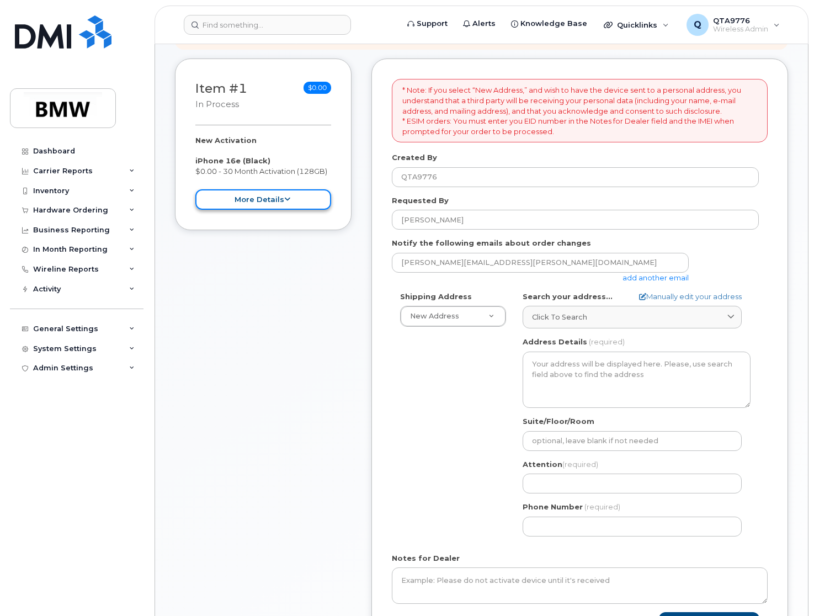
click at [293, 202] on button "more details" at bounding box center [263, 199] width 136 height 20
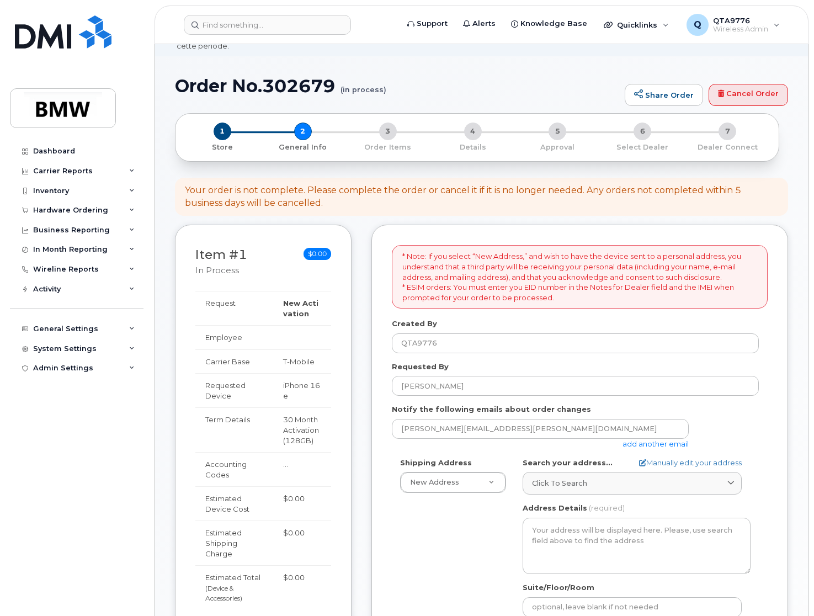
scroll to position [55, 0]
click at [293, 337] on td at bounding box center [302, 337] width 58 height 24
click at [217, 341] on td "Employee" at bounding box center [234, 337] width 78 height 24
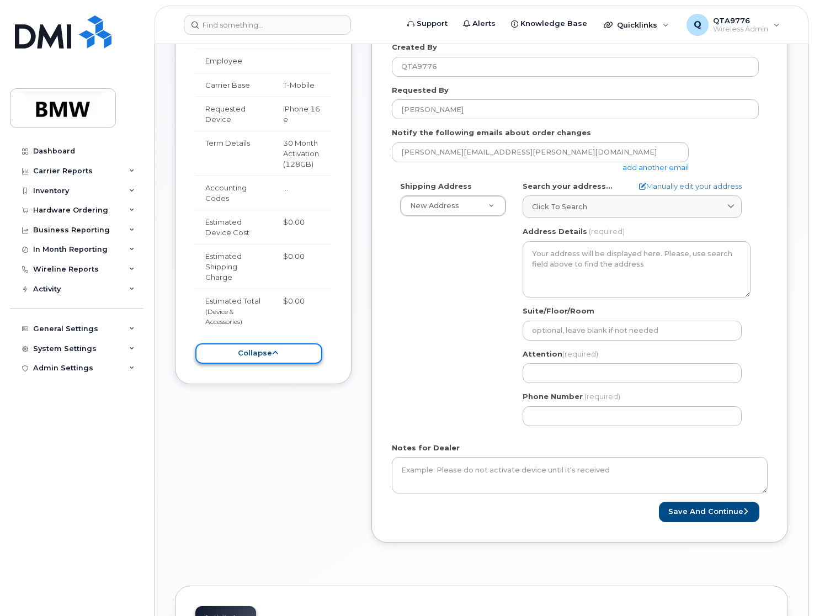
click at [278, 353] on button "collapse" at bounding box center [258, 353] width 127 height 20
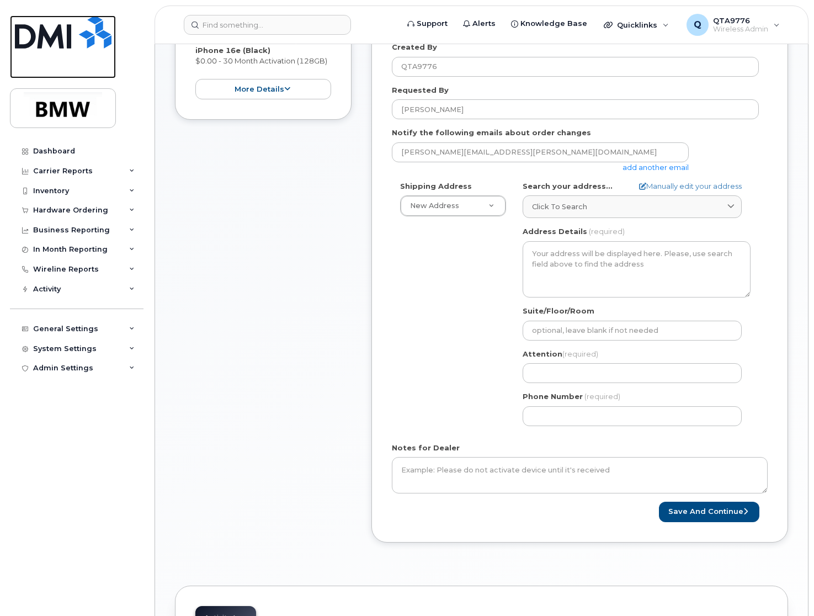
drag, startPoint x: 37, startPoint y: 20, endPoint x: 88, endPoint y: 72, distance: 72.6
click at [37, 20] on img at bounding box center [63, 31] width 97 height 33
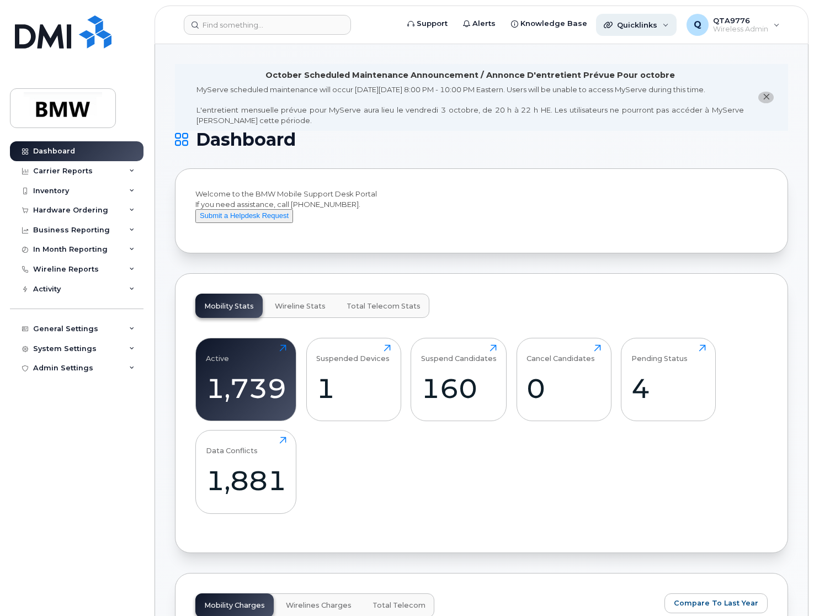
click at [669, 28] on div "Quicklinks" at bounding box center [636, 25] width 81 height 22
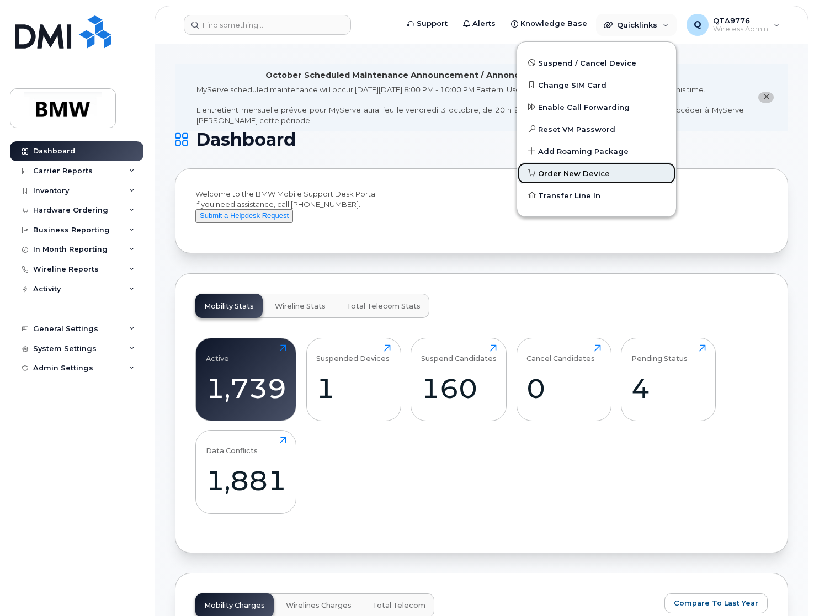
click at [580, 174] on span "Order New Device" at bounding box center [574, 173] width 72 height 11
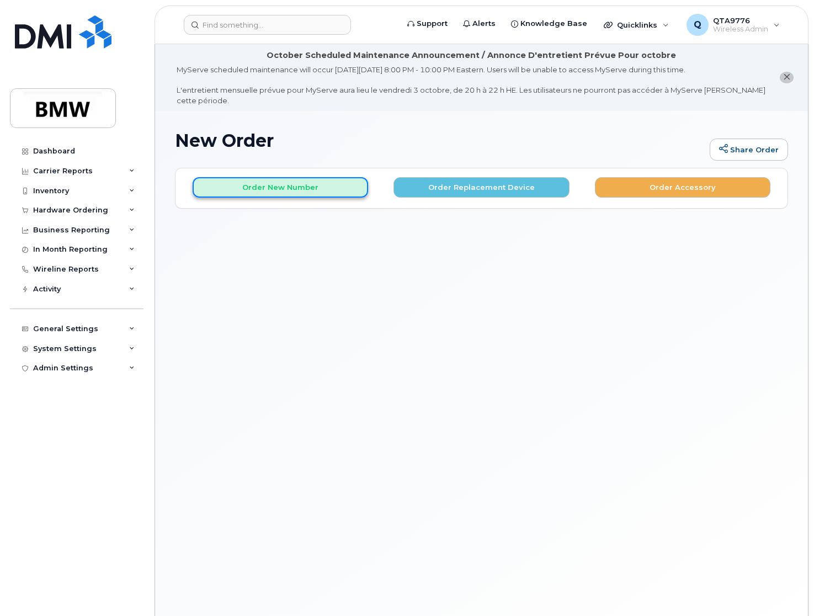
click at [285, 182] on button "Order New Number" at bounding box center [281, 187] width 176 height 20
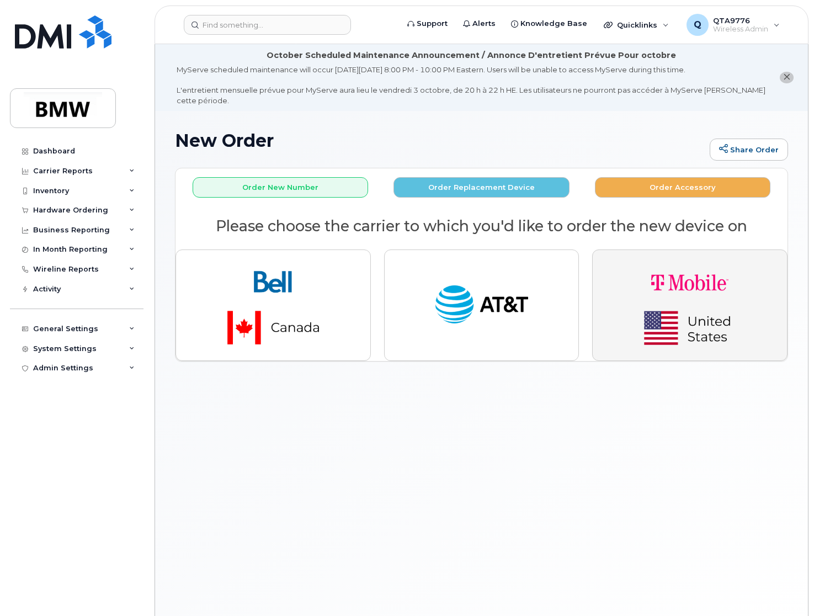
click at [724, 300] on img "button" at bounding box center [690, 305] width 155 height 93
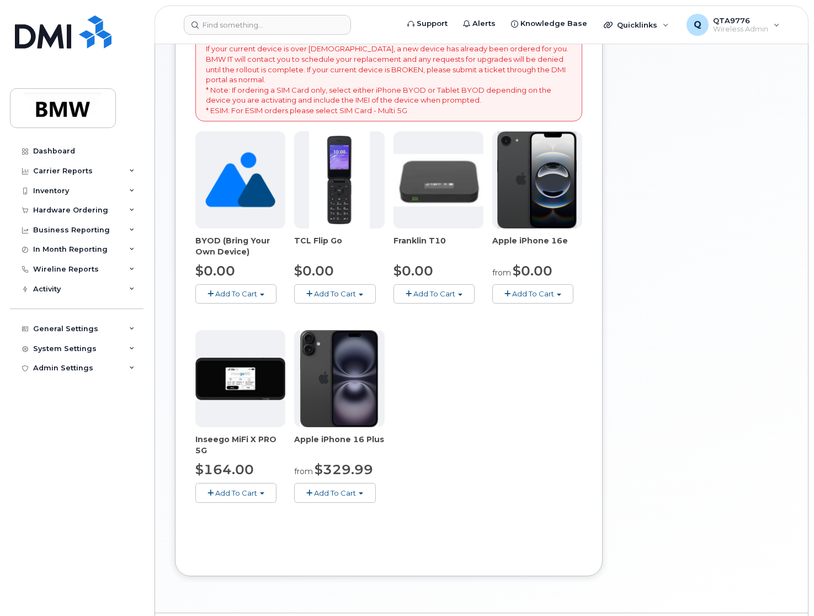
scroll to position [287, 0]
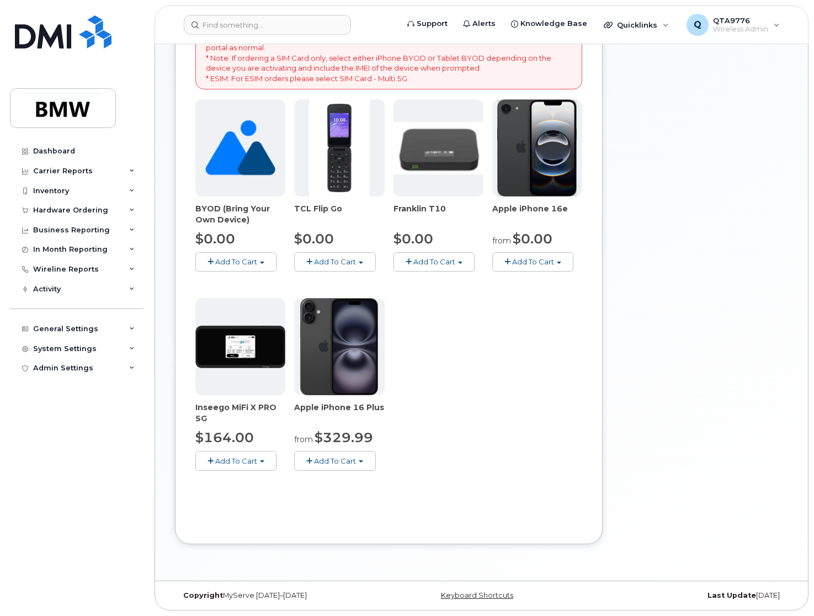
click at [562, 264] on button "Add To Cart" at bounding box center [533, 261] width 81 height 19
click at [550, 280] on link "$0.00 - 30 Month Activation (128GB)" at bounding box center [574, 283] width 159 height 14
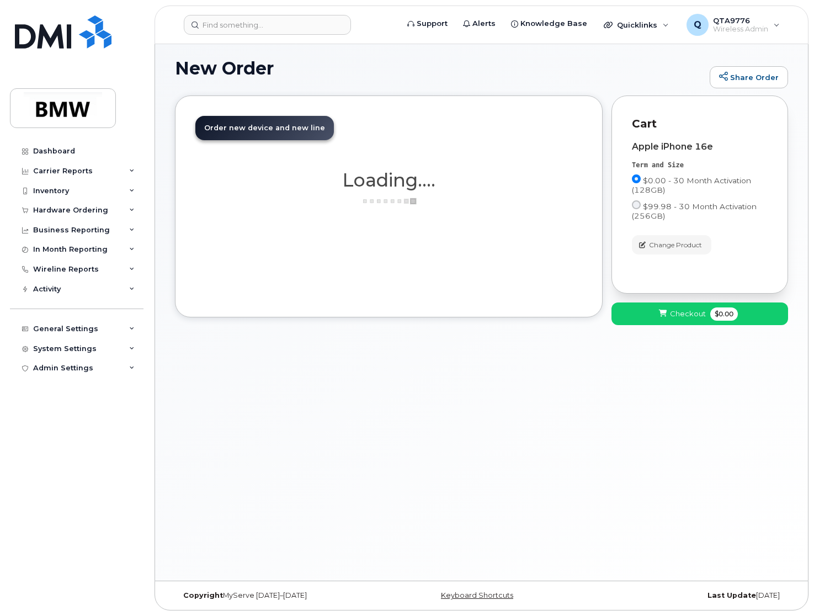
scroll to position [72, 0]
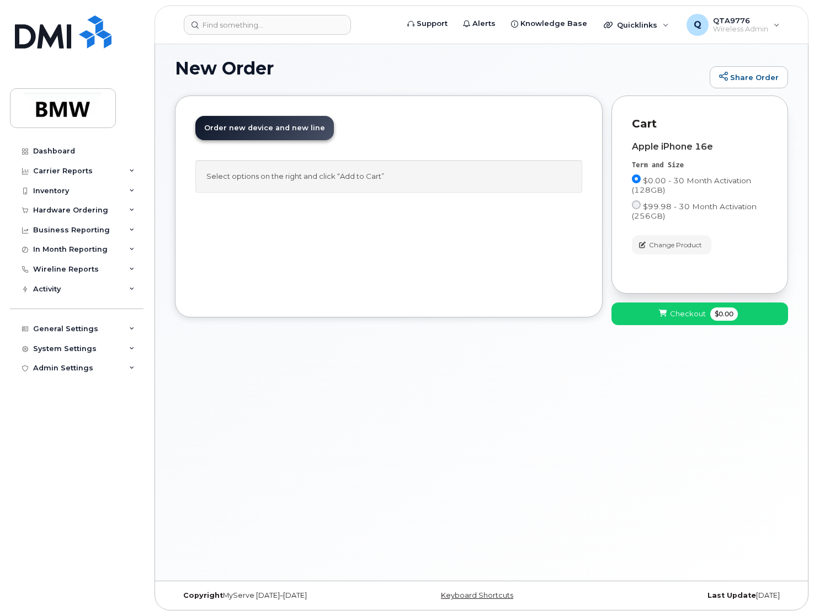
drag, startPoint x: 298, startPoint y: 181, endPoint x: 319, endPoint y: 181, distance: 20.4
click at [315, 181] on div "Select options on the right and click “Add to Cart”" at bounding box center [388, 176] width 387 height 33
click at [275, 127] on span "Order new device and new line" at bounding box center [264, 128] width 121 height 8
click at [680, 307] on button "Checkout $0.00" at bounding box center [700, 314] width 177 height 23
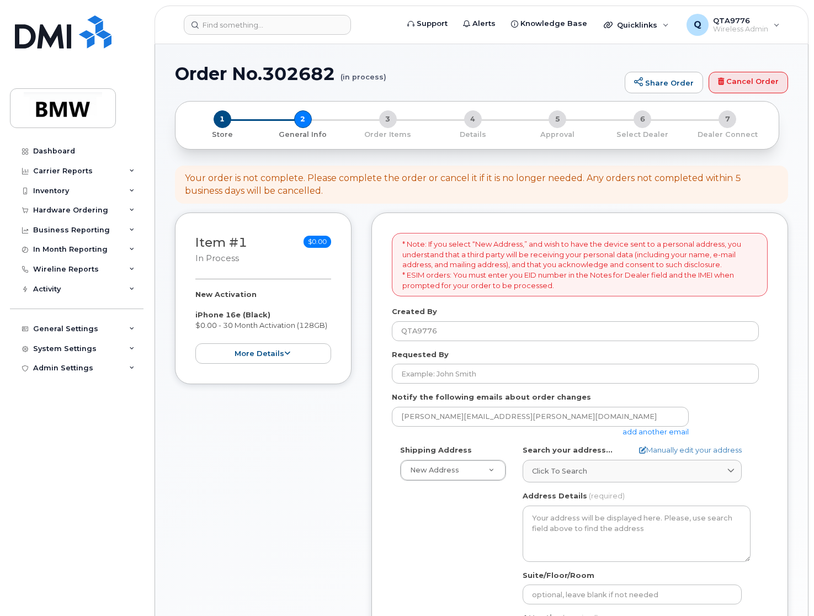
select select
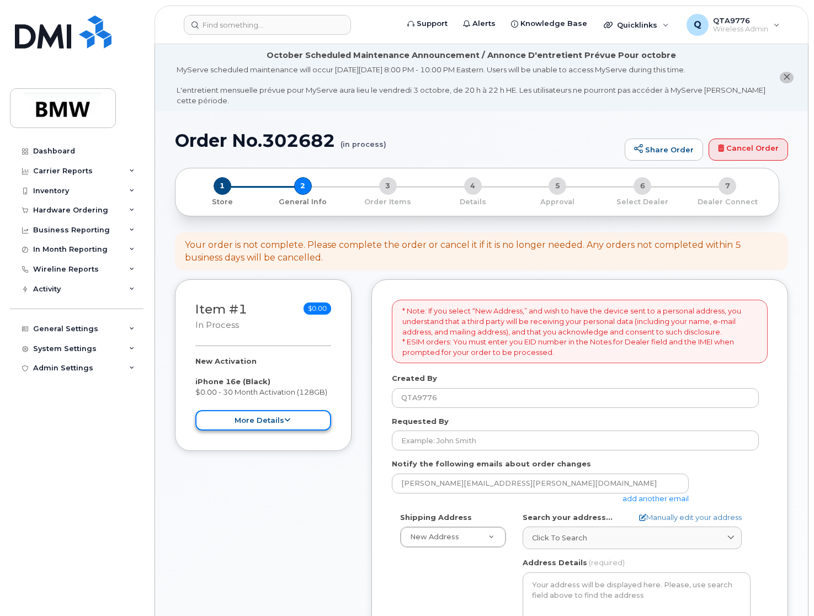
click at [302, 418] on button "more details" at bounding box center [263, 420] width 136 height 20
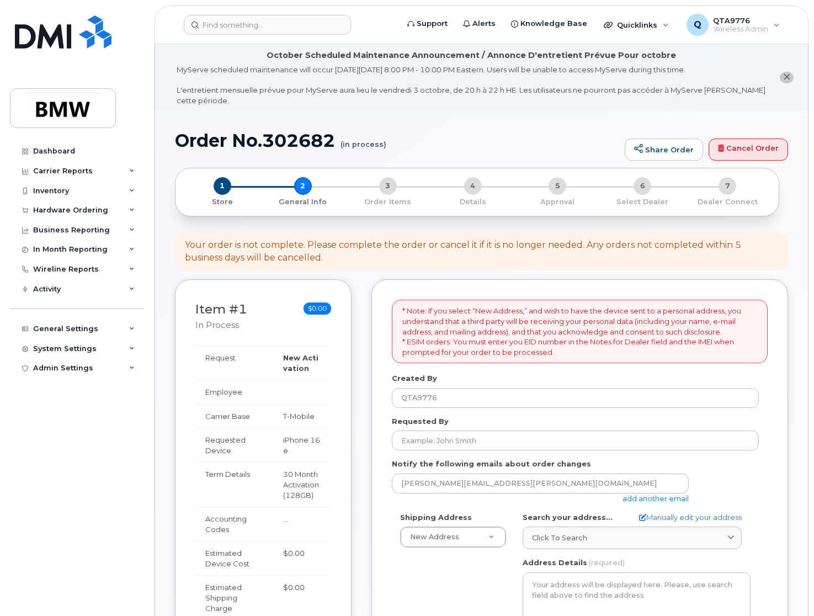
scroll to position [55, 0]
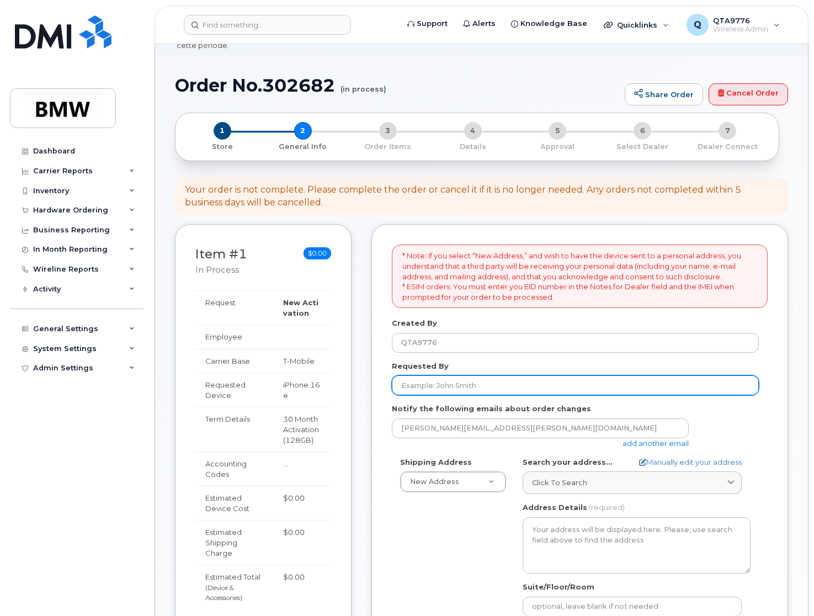
click at [473, 389] on input "Requested By" at bounding box center [575, 385] width 367 height 20
click at [479, 387] on input "Requested By" at bounding box center [575, 385] width 367 height 20
type input "[PERSON_NAME]"
type input "1400 City View Drive"
select select
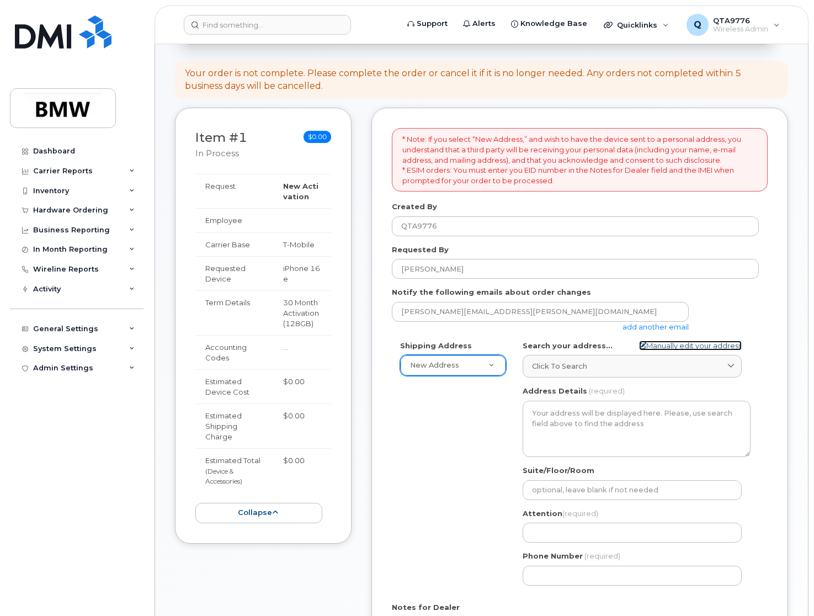
scroll to position [276, 0]
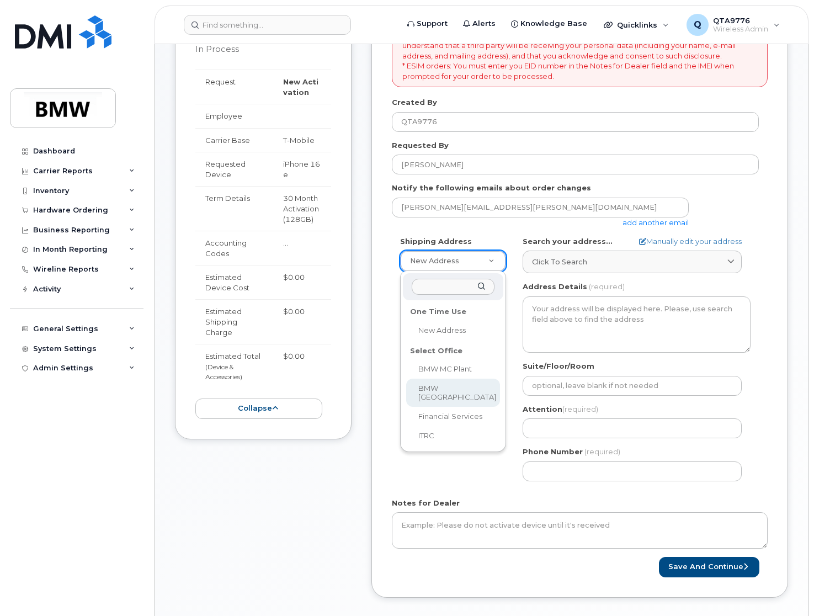
select select
type textarea "200 BMW Drive Woodcliff Lake NJ 07677 Woodcliff Lake New Jersey 07677"
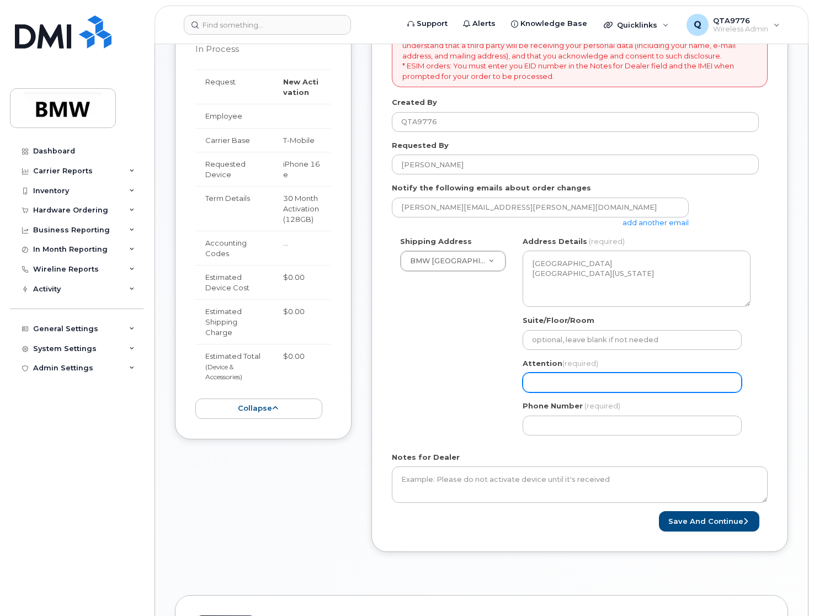
click at [544, 378] on input "Attention (required)" at bounding box center [632, 383] width 219 height 20
select select
type input "G"
select select
type input "Gi"
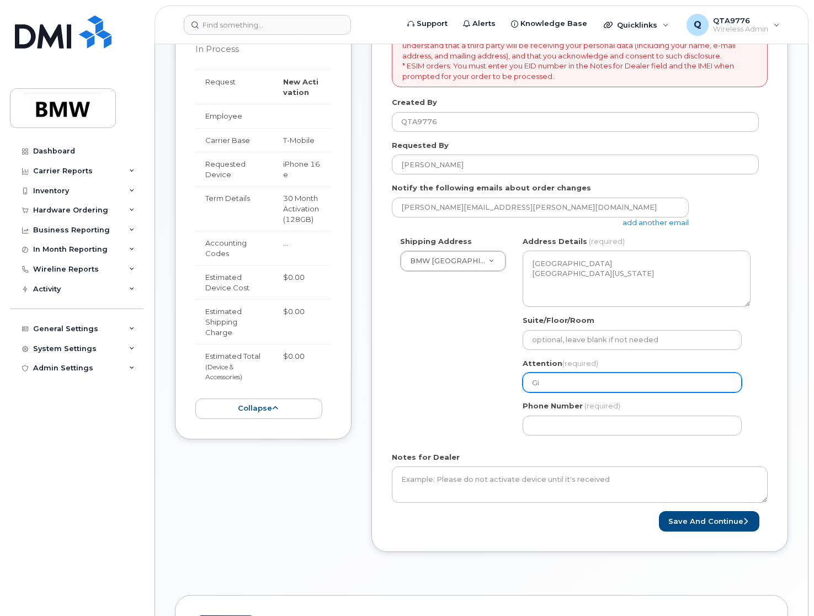
select select
type input "Giz"
select select
type input "Gize"
select select
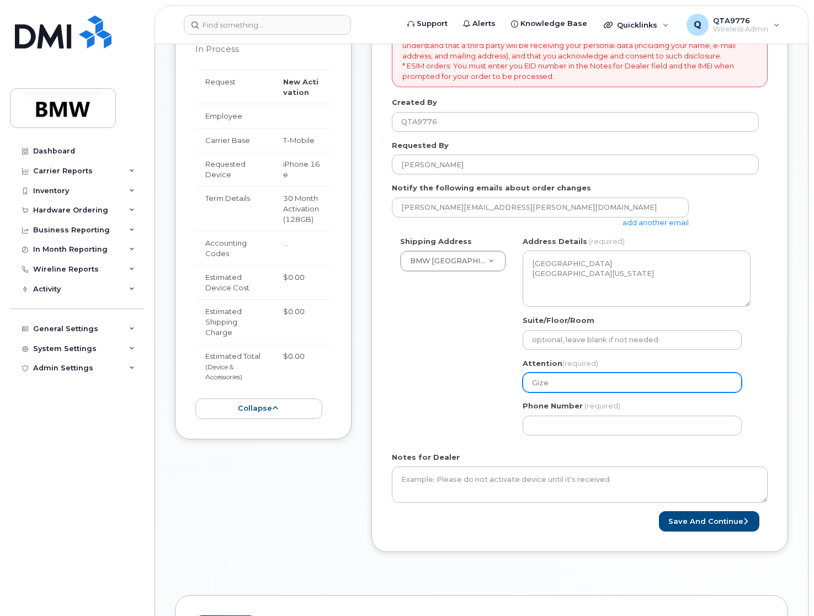
type input "Gizel"
select select
type input "Gizell"
select select
type input "Gizelle"
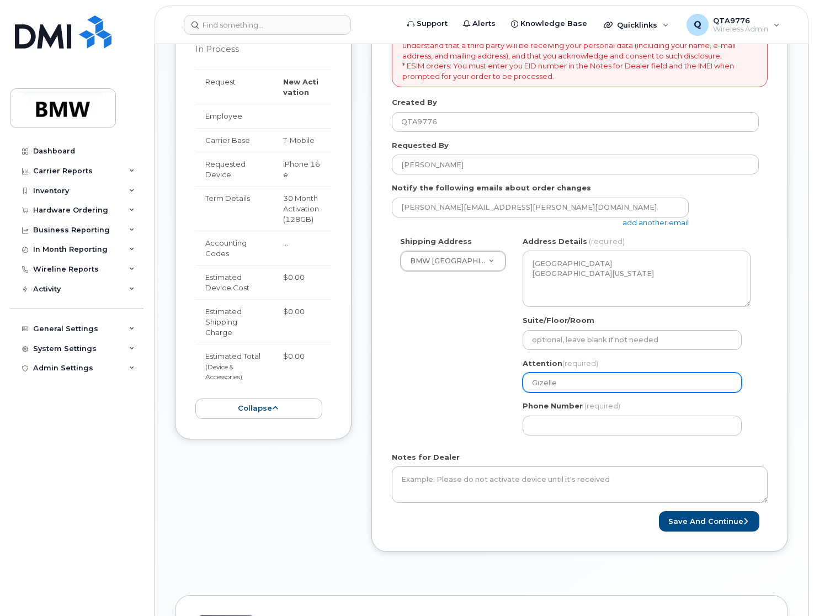
select select
type input "Gizelle V"
select select
type input "Gizelle Va"
select select
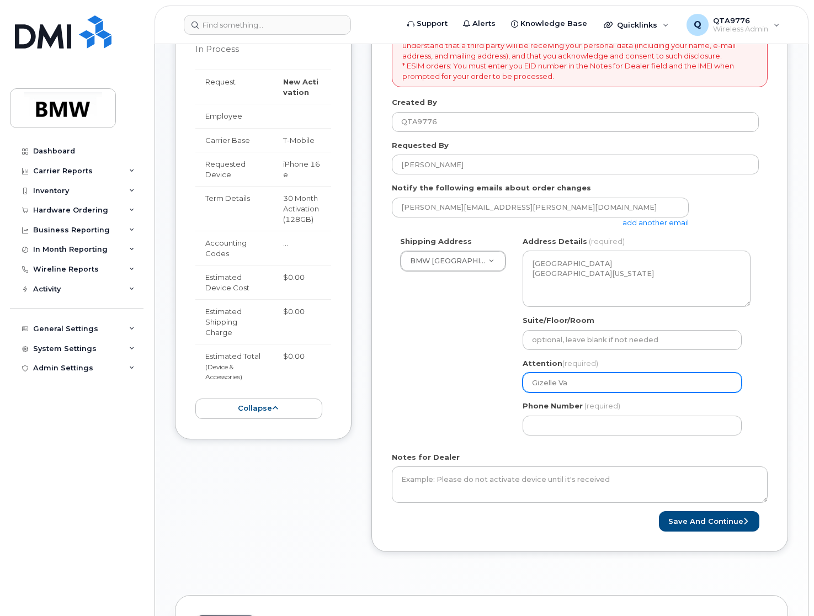
type input "Gizelle Van"
select select
type input "Gizelle VanB"
select select
type input "Gizelle VanBl"
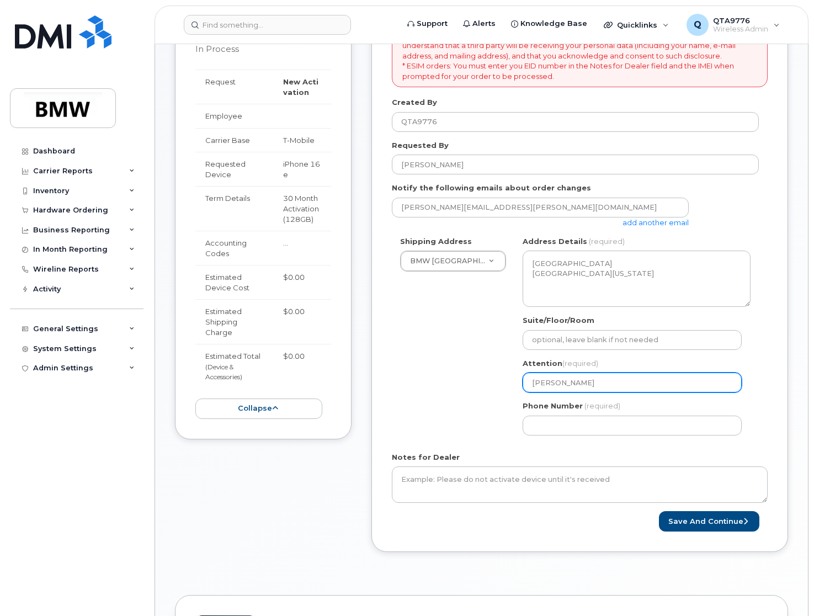
select select
type input "Gizelle VanBla"
select select
type input "Gizelle VanBlar"
select select
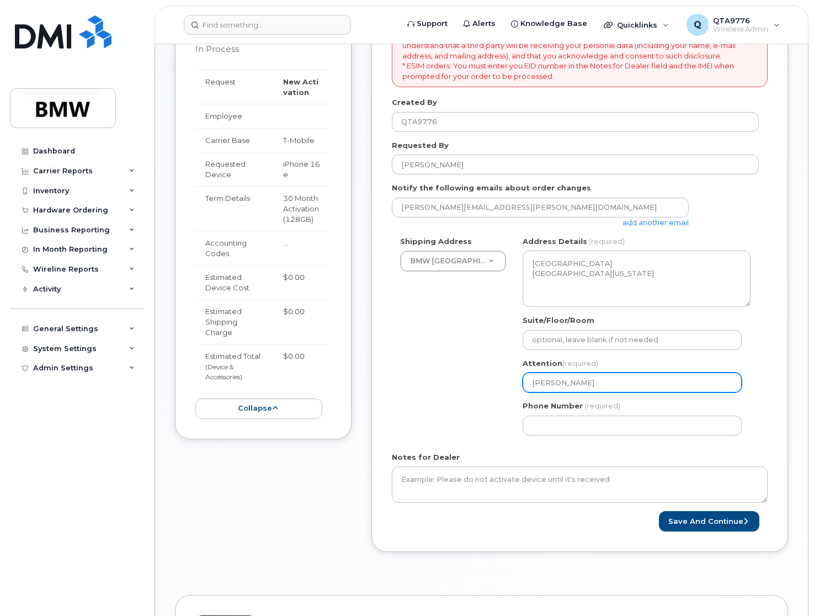
type input "Gizelle VanBlarc"
select select
type input "Gizelle VanBlarco"
select select
type input "Gizelle VanBlarcom"
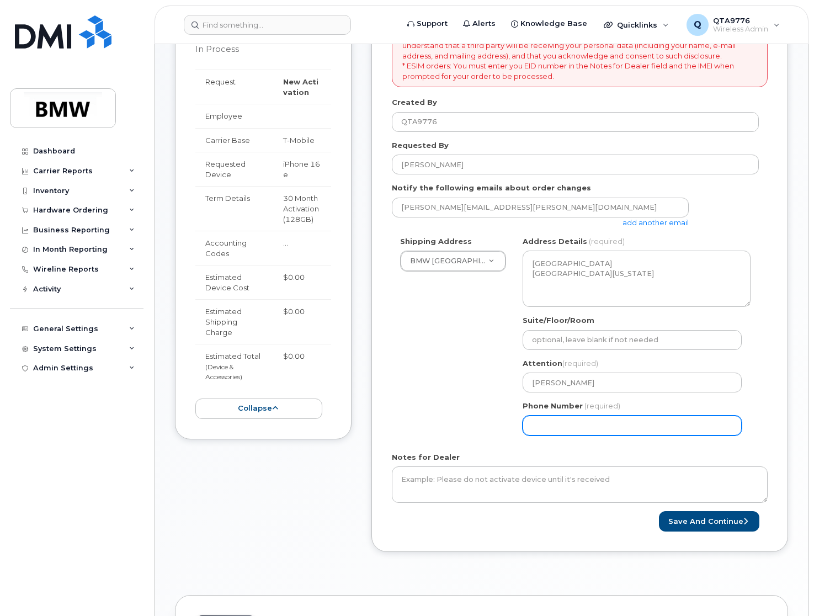
click at [606, 425] on input "Phone Number" at bounding box center [632, 426] width 219 height 20
type input "6145621044"
select select
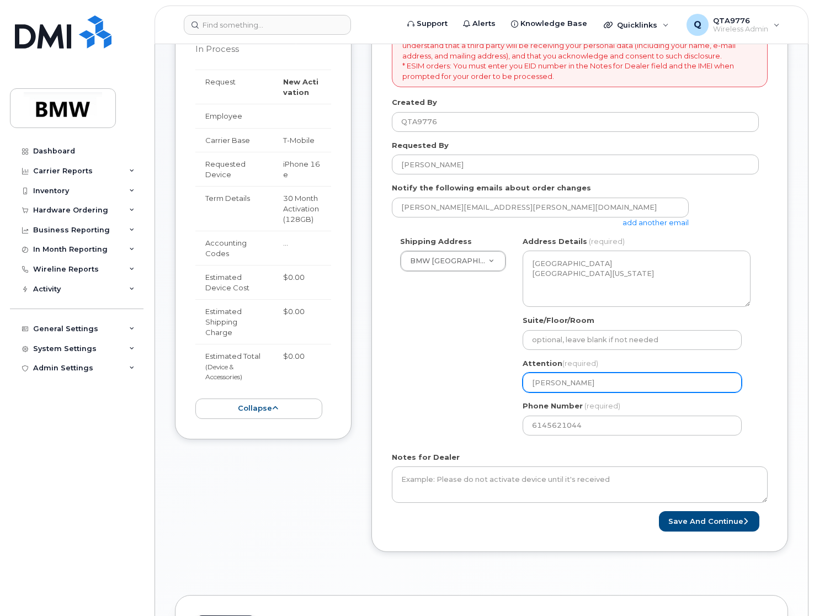
click at [616, 386] on input "Gizelle VanBlarcom" at bounding box center [632, 383] width 219 height 20
type input "Gizelle VanBlarcom"
select select
type input "Gizelle VanBlarcom ("
paste input "Segmiller"
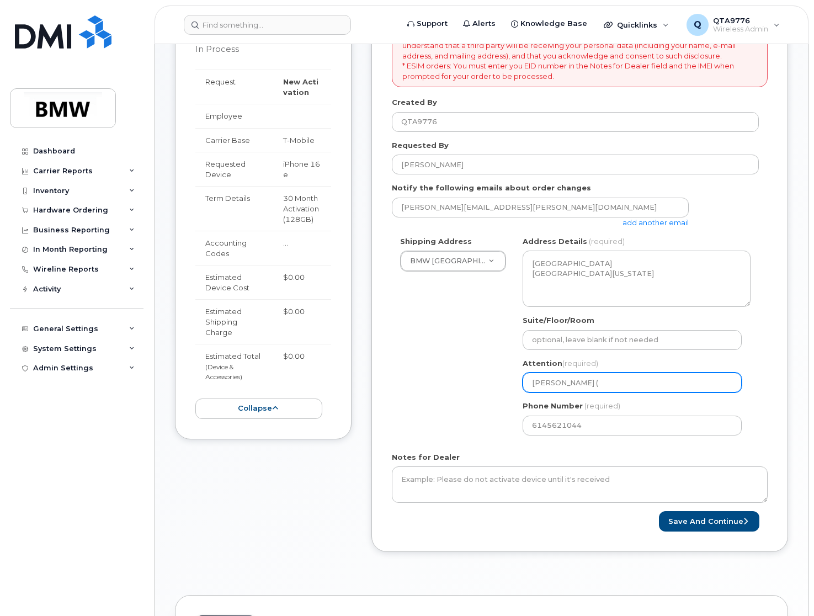
select select
type input "Gizelle VanBlarcom (Segmiller"
select select
type input "[PERSON_NAME] ([PERSON_NAME])"
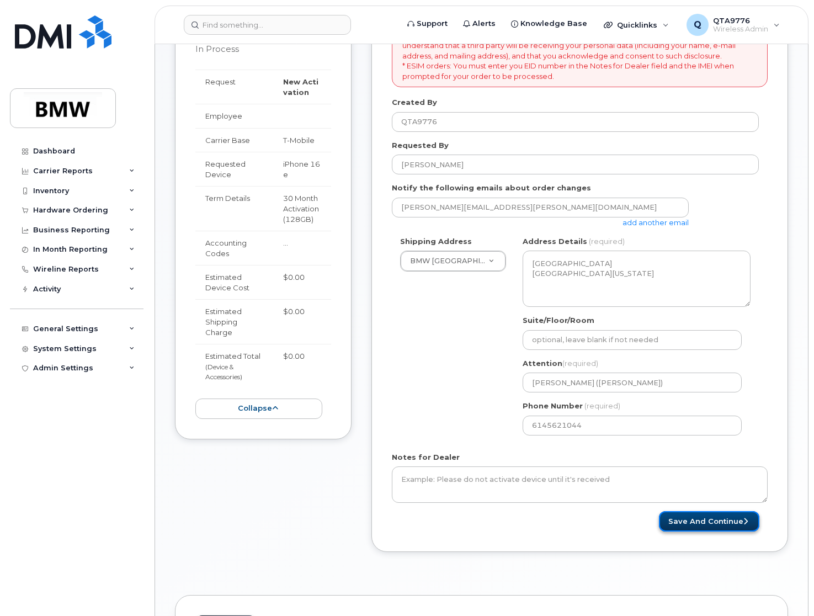
click at [712, 518] on button "Save and Continue" at bounding box center [709, 521] width 100 height 20
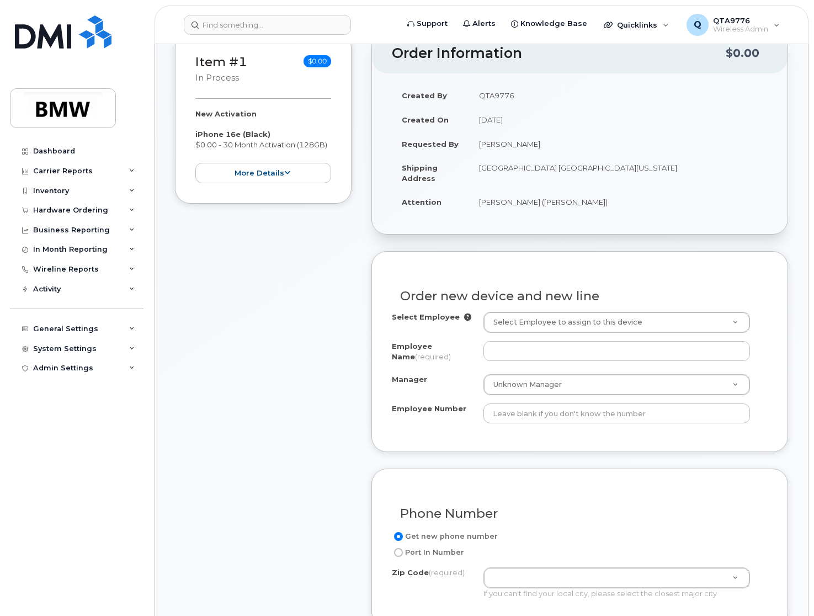
scroll to position [221, 0]
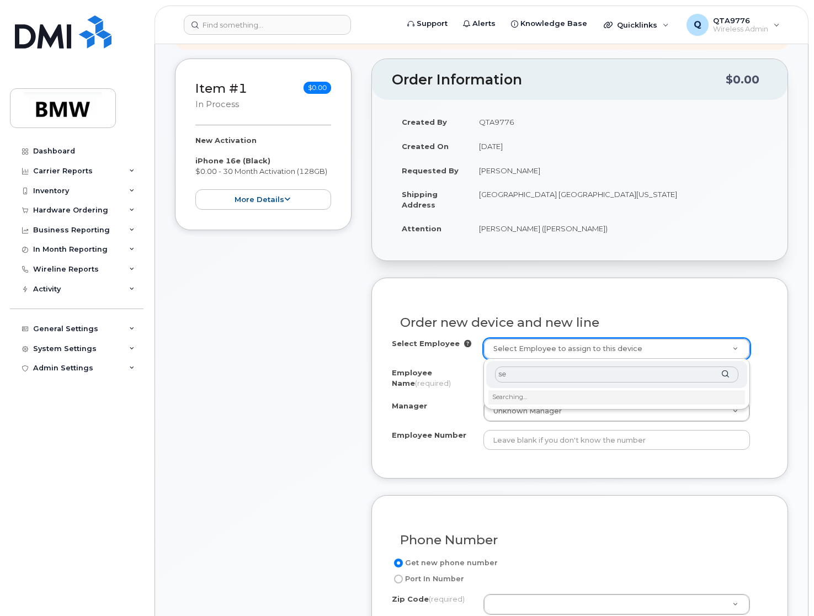
type input "s"
type input "S"
type input "g"
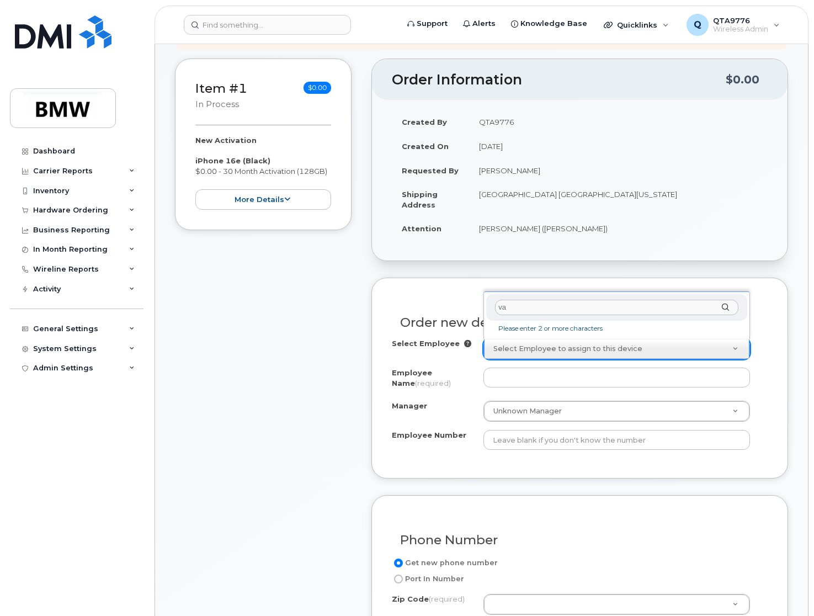
type input "v"
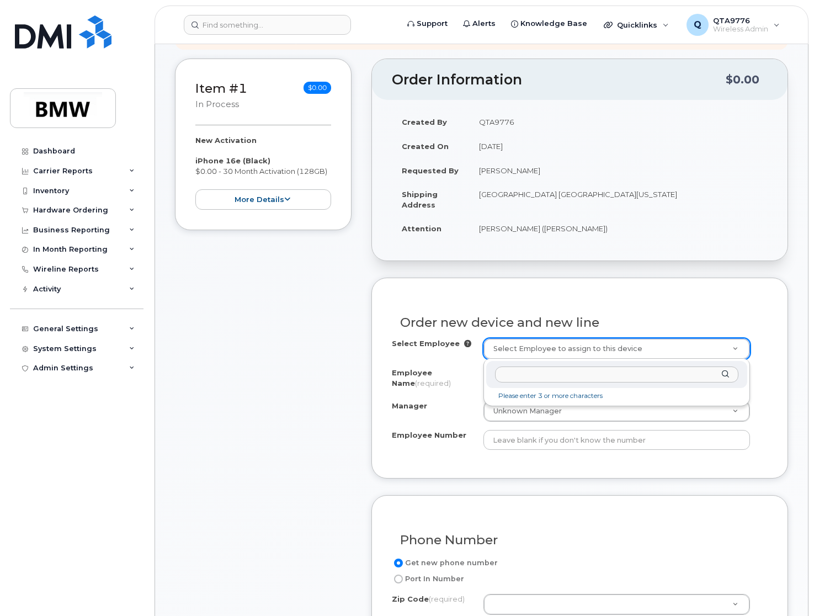
click at [585, 373] on input "text" at bounding box center [617, 375] width 244 height 16
click at [724, 374] on div "gizelle" at bounding box center [616, 374] width 261 height 27
drag, startPoint x: 545, startPoint y: 380, endPoint x: 454, endPoint y: 372, distance: 91.4
type input "b"
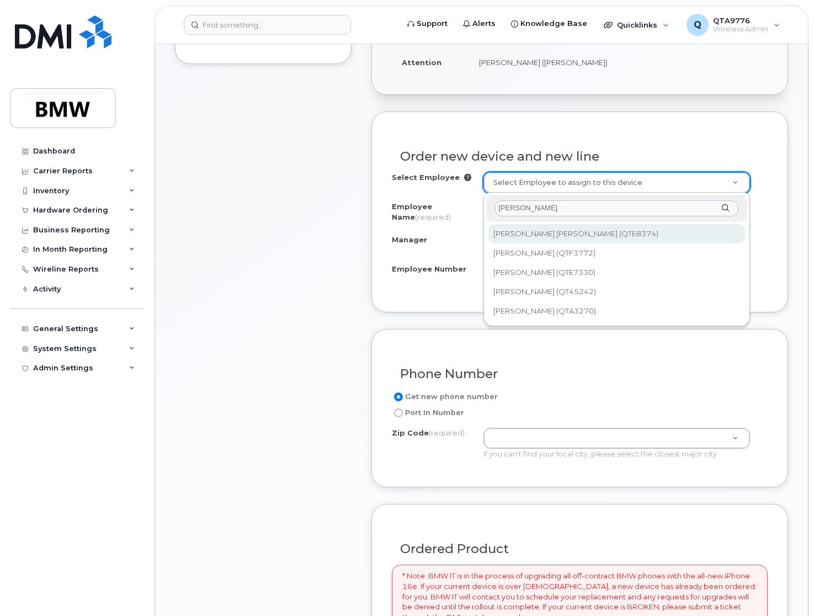
scroll to position [387, 0]
drag, startPoint x: 537, startPoint y: 210, endPoint x: 494, endPoint y: 208, distance: 43.1
click at [494, 208] on div "[PERSON_NAME]" at bounding box center [616, 208] width 261 height 27
type input "Giselle"
type input "1897639"
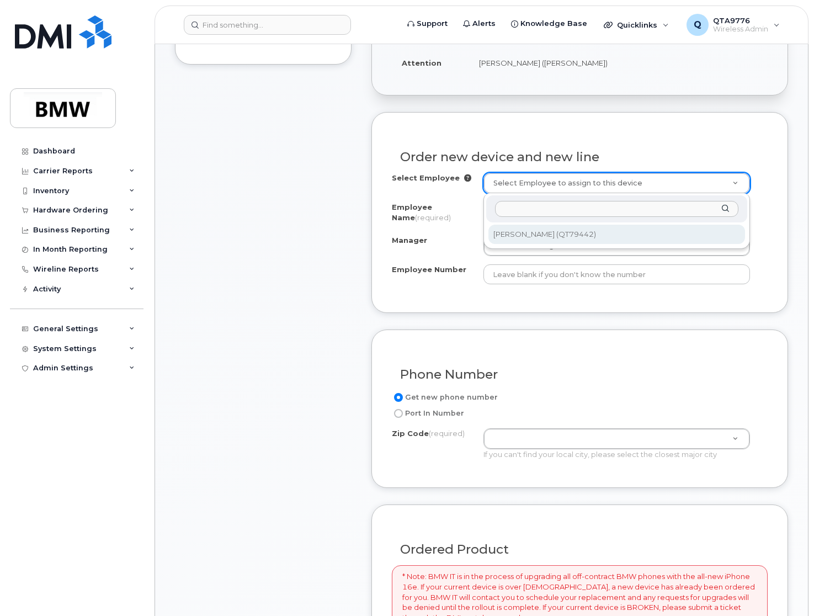
type input "[PERSON_NAME]"
type input "QT79442"
type input "WL: [GEOGRAPHIC_DATA]"
select select "1895415"
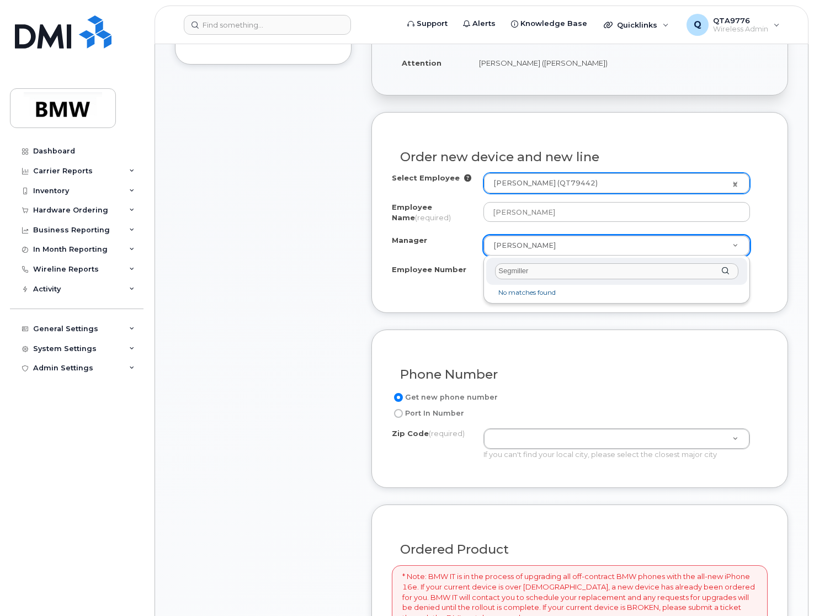
scroll to position [0, 0]
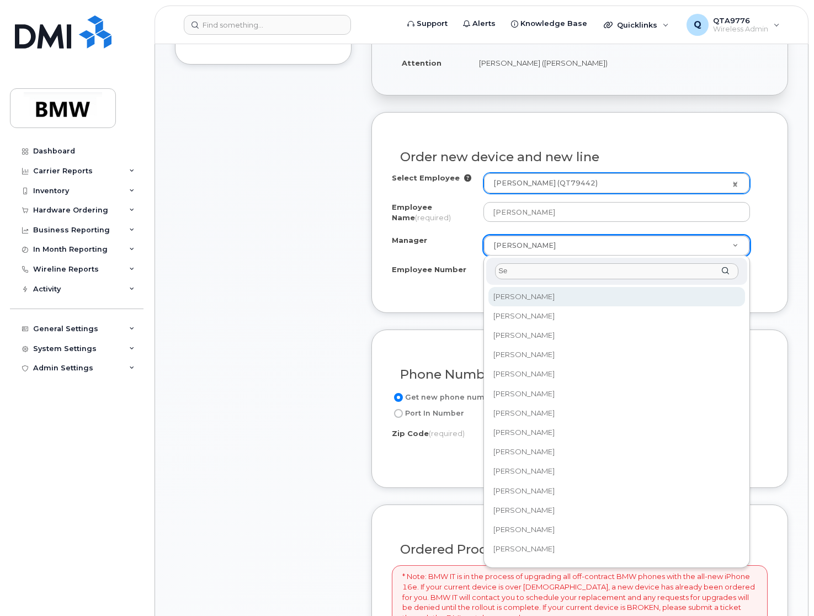
type input "S"
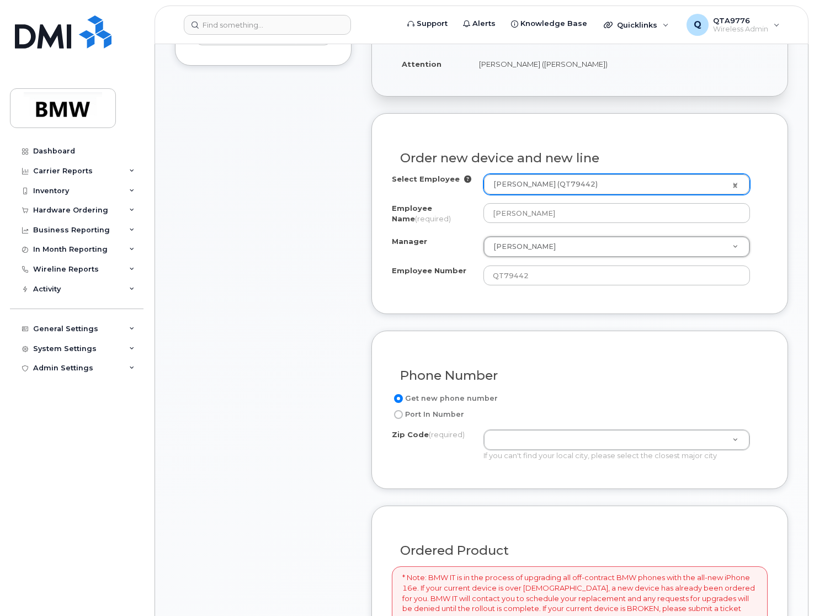
scroll to position [55, 0]
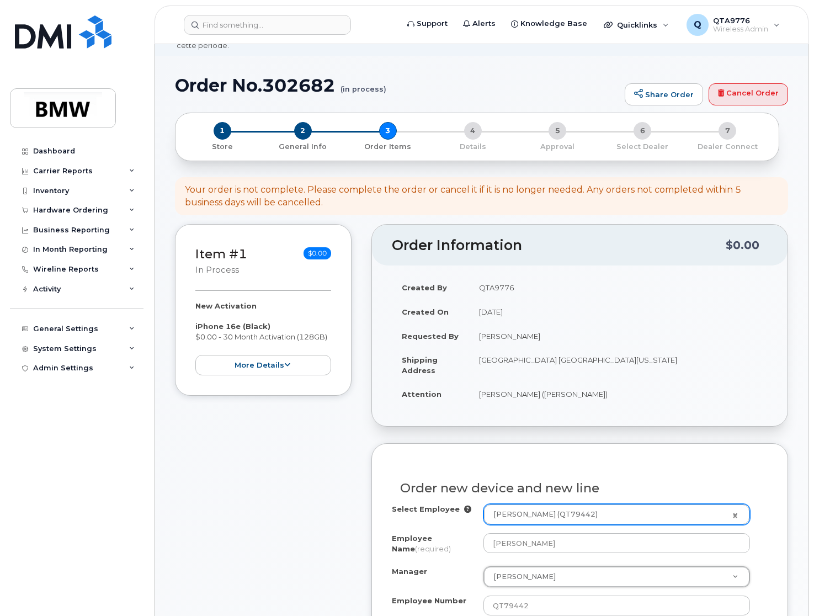
click at [622, 362] on td "[GEOGRAPHIC_DATA] [GEOGRAPHIC_DATA][US_STATE]" at bounding box center [618, 365] width 299 height 34
copy td "07677"
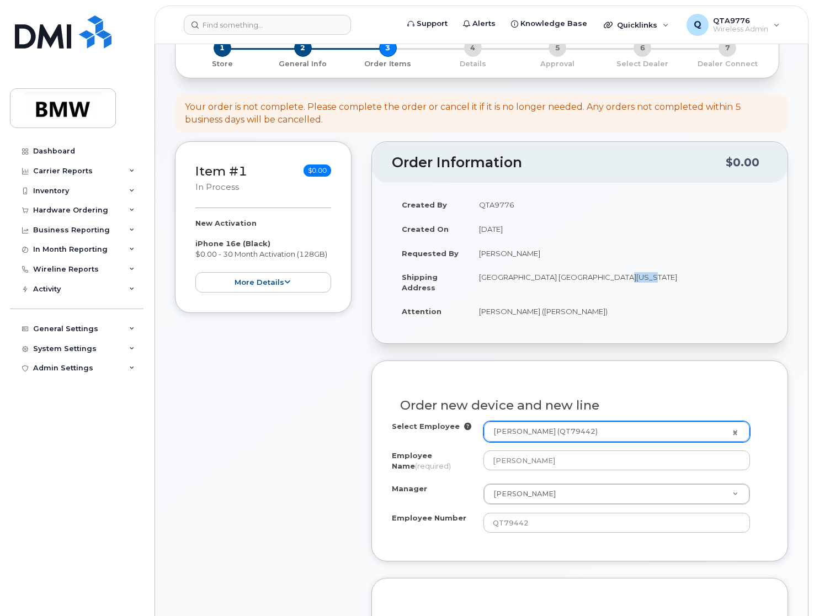
scroll to position [387, 0]
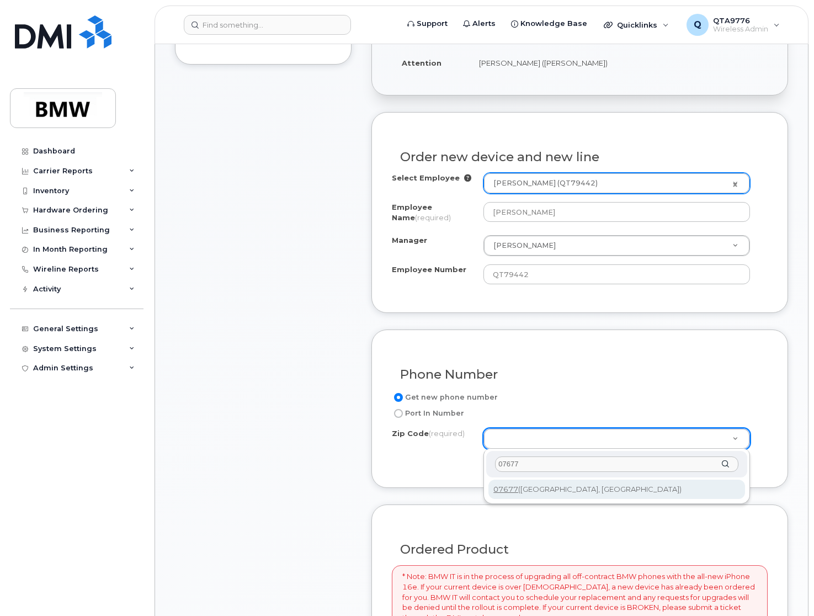
type input "07677"
type input "07677 ([GEOGRAPHIC_DATA], [GEOGRAPHIC_DATA])"
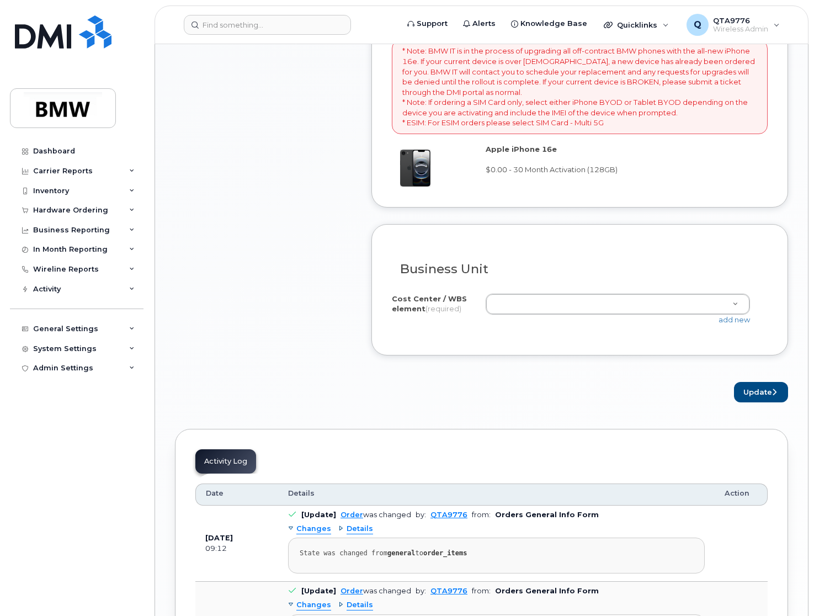
scroll to position [939, 0]
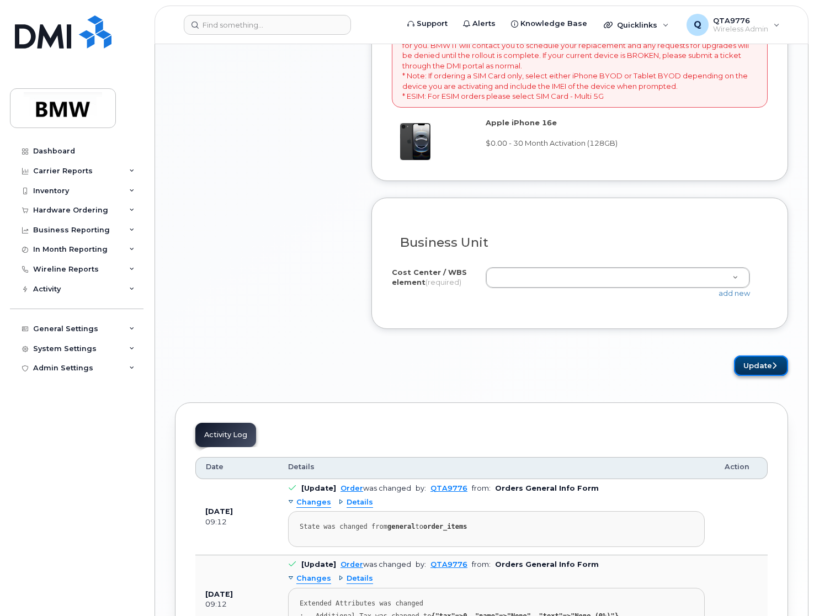
click at [761, 364] on button "Update" at bounding box center [761, 366] width 54 height 20
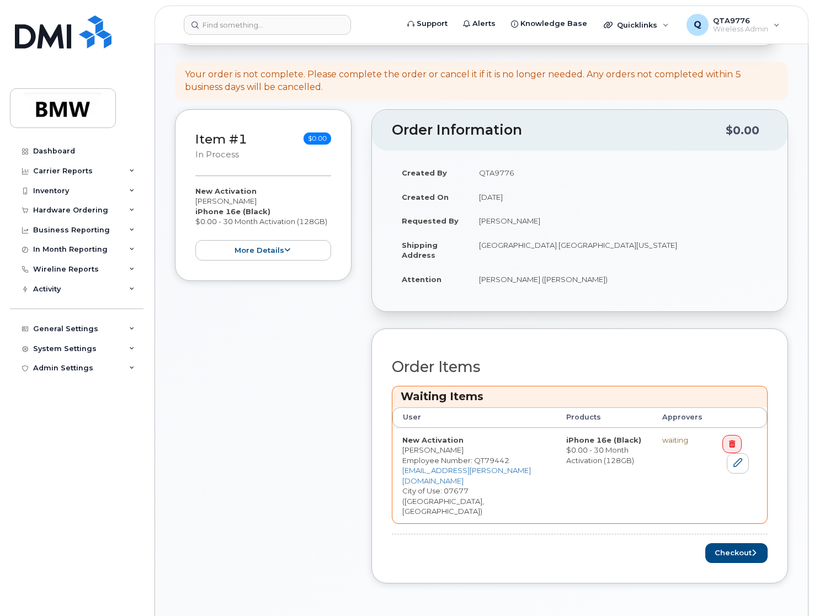
scroll to position [221, 0]
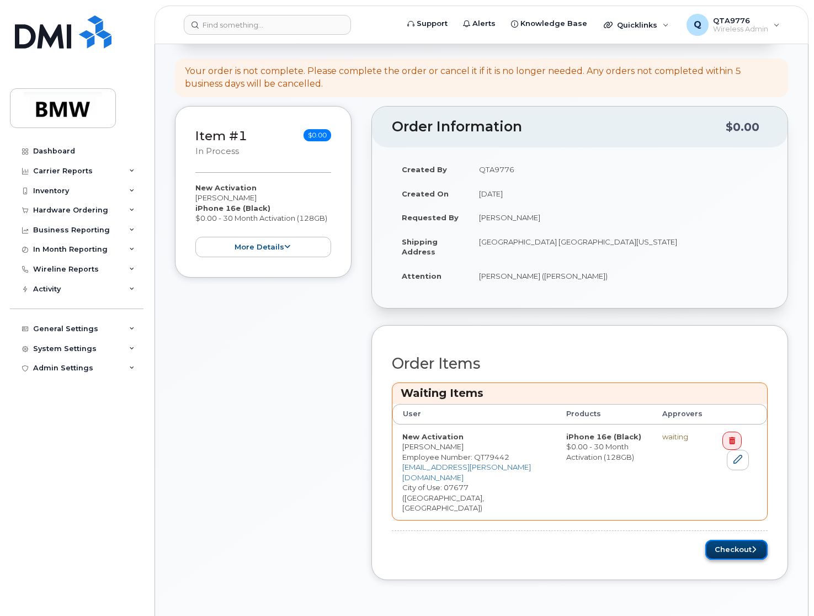
click at [731, 540] on button "Checkout" at bounding box center [737, 550] width 62 height 20
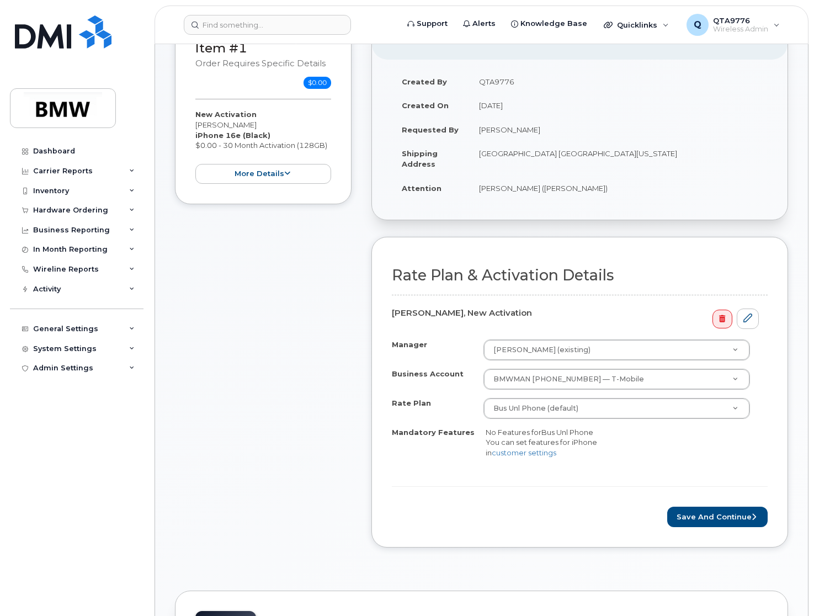
scroll to position [221, 0]
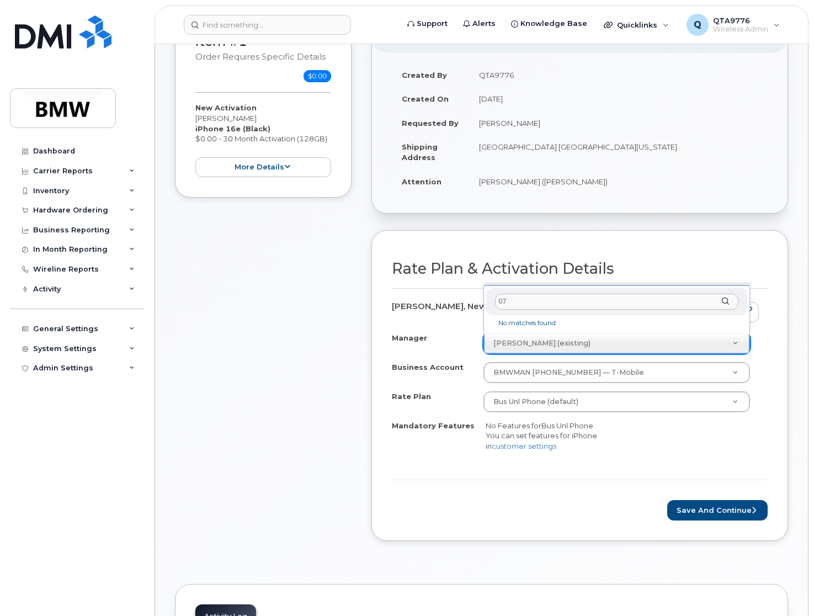
type input "0"
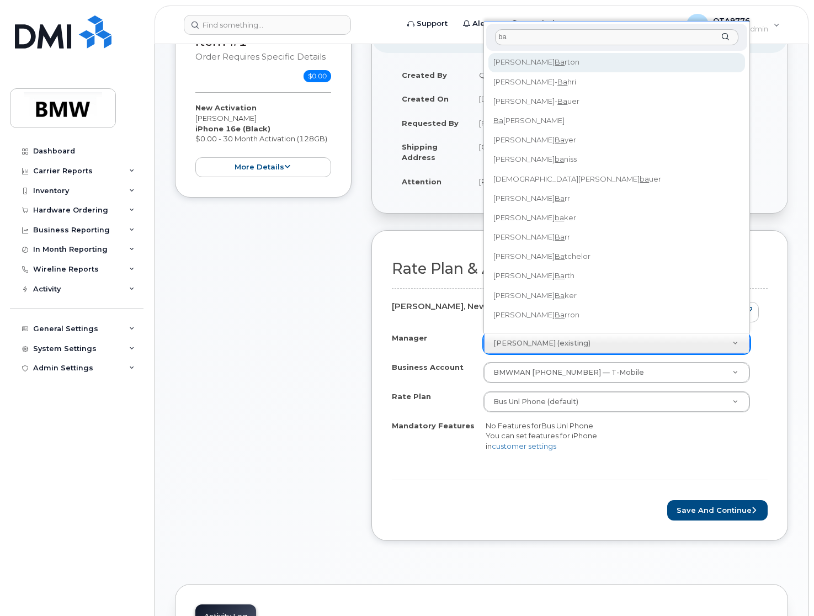
type input "b"
